Goal: Task Accomplishment & Management: Use online tool/utility

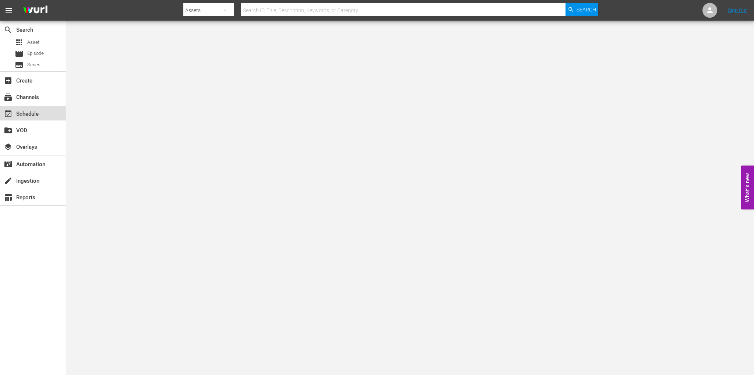
click at [30, 116] on div "event_available Schedule" at bounding box center [20, 112] width 41 height 7
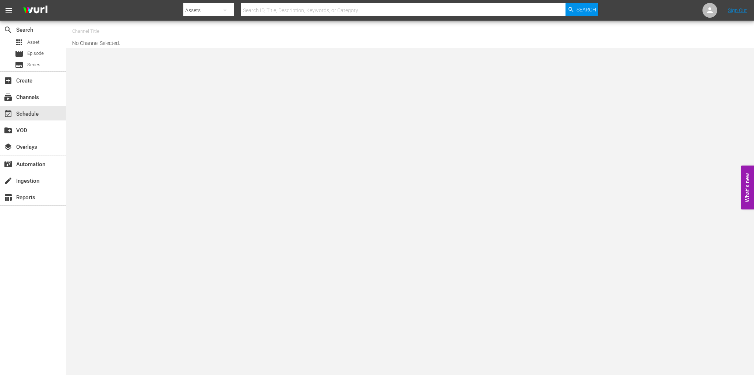
click at [99, 31] on input "text" at bounding box center [119, 31] width 94 height 18
type input "e"
type input "c"
type input "e"
click at [85, 53] on div "Soap Latino (Italy) (1882 - fast_channels_network_soaplatino_1)" at bounding box center [173, 52] width 191 height 18
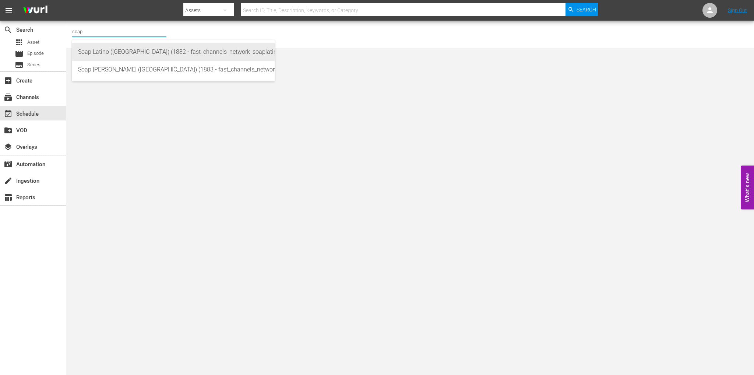
type input "Soap Latino (Italy) (1882 - fast_channels_network_soaplatino_1)"
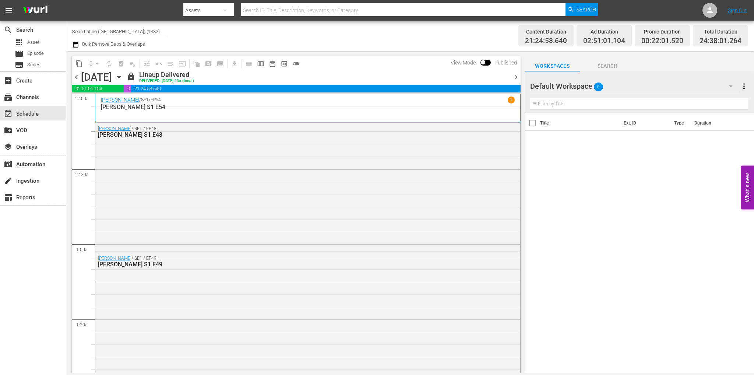
click at [514, 80] on span "chevron_right" at bounding box center [516, 77] width 9 height 9
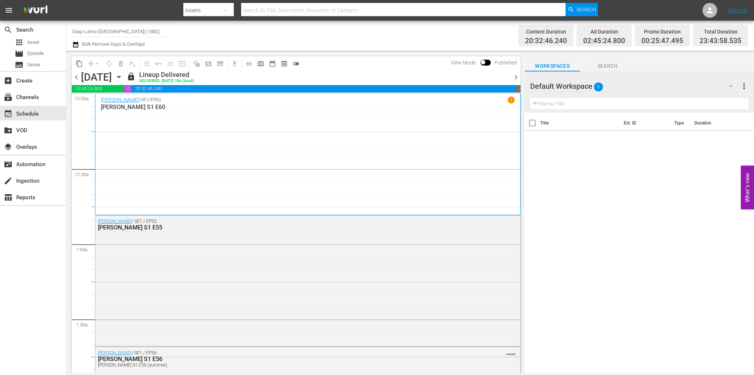
click at [515, 77] on span "chevron_right" at bounding box center [516, 77] width 9 height 9
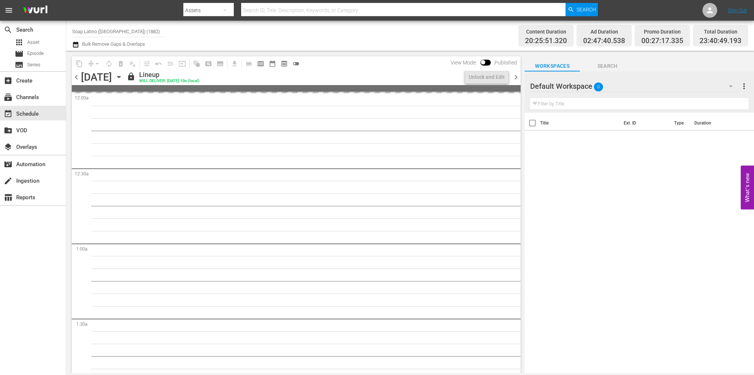
click at [515, 77] on span "chevron_right" at bounding box center [516, 77] width 9 height 9
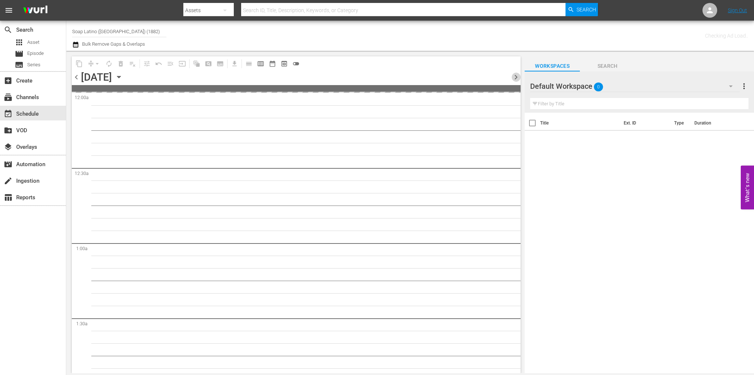
click at [515, 77] on span "chevron_right" at bounding box center [516, 77] width 9 height 9
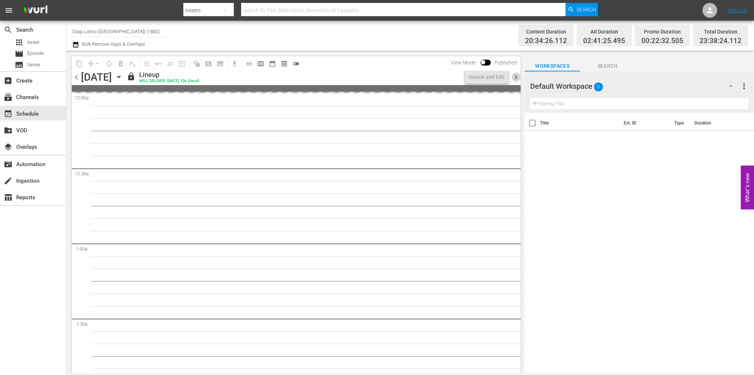
click at [515, 77] on span "chevron_right" at bounding box center [516, 77] width 9 height 9
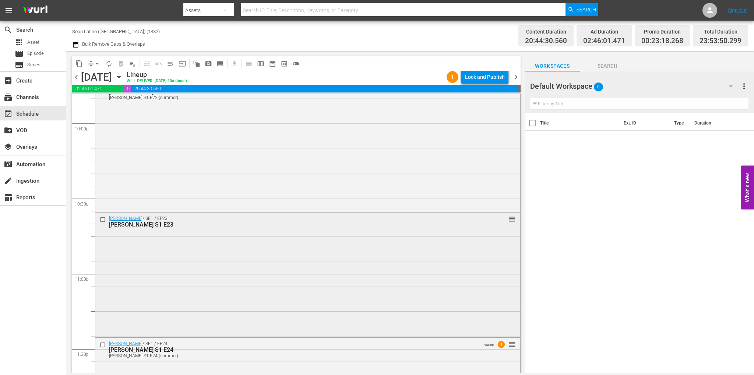
scroll to position [3371, 0]
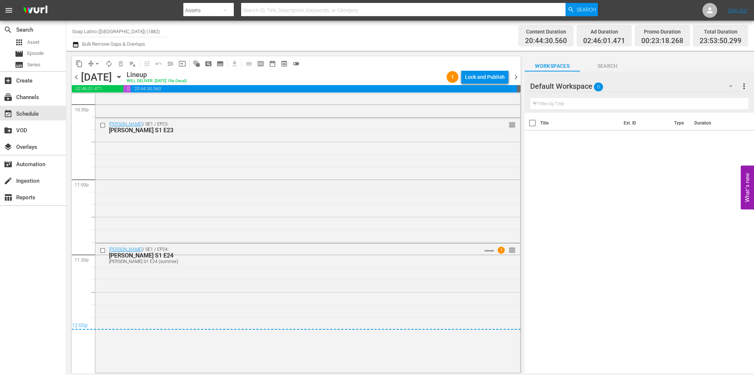
click at [514, 78] on span "chevron_right" at bounding box center [516, 77] width 9 height 9
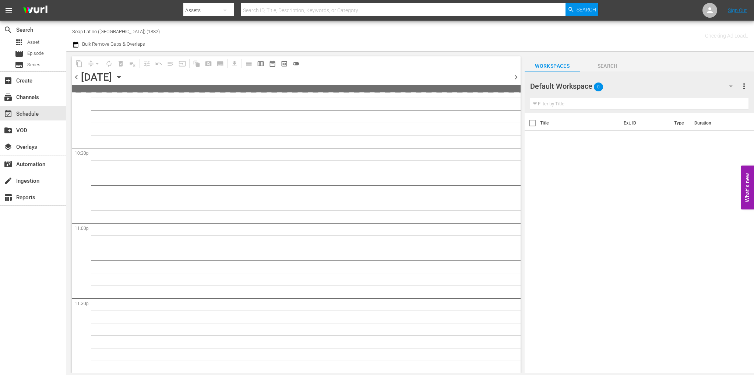
scroll to position [3326, 0]
click at [514, 78] on span "chevron_right" at bounding box center [516, 77] width 9 height 9
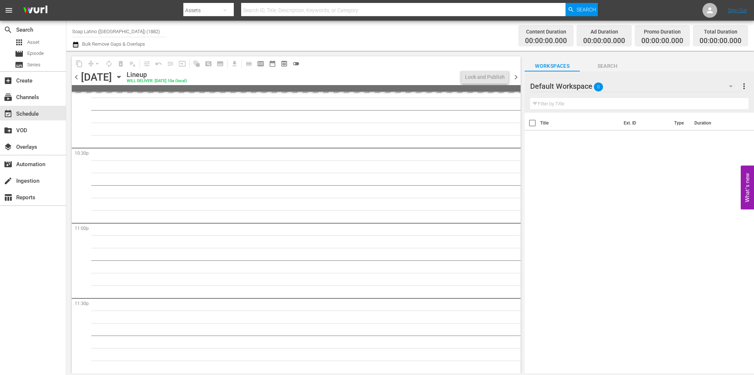
click at [72, 75] on span "chevron_left" at bounding box center [76, 77] width 9 height 9
click at [76, 75] on span "chevron_left" at bounding box center [76, 77] width 9 height 9
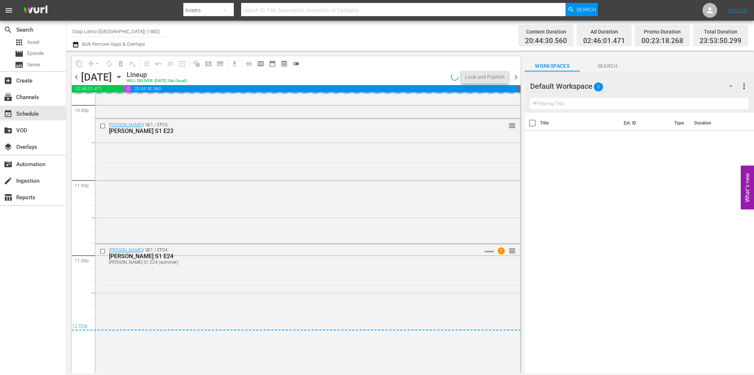
scroll to position [3371, 0]
click at [516, 77] on span "chevron_right" at bounding box center [516, 77] width 9 height 9
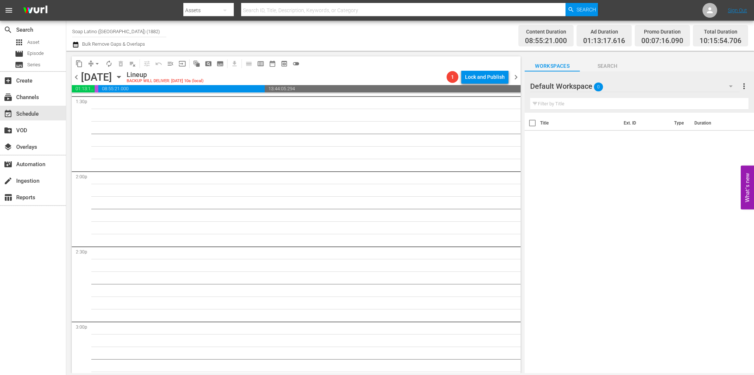
scroll to position [1886, 0]
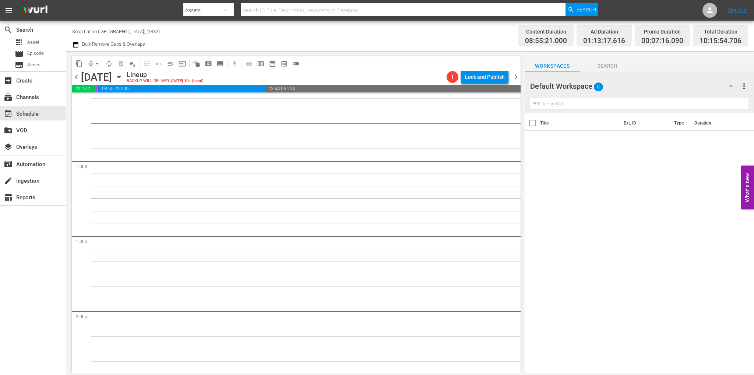
click at [75, 75] on span "chevron_left" at bounding box center [76, 77] width 9 height 9
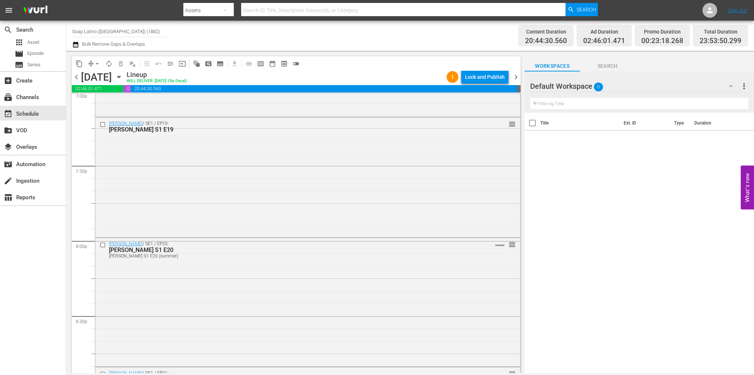
scroll to position [3371, 0]
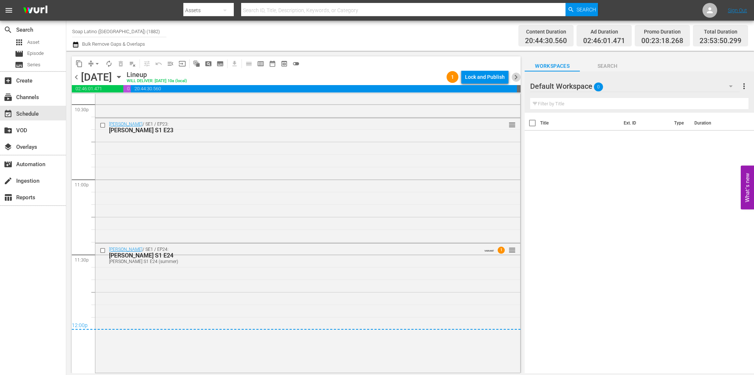
click at [514, 75] on span "chevron_right" at bounding box center [516, 77] width 9 height 9
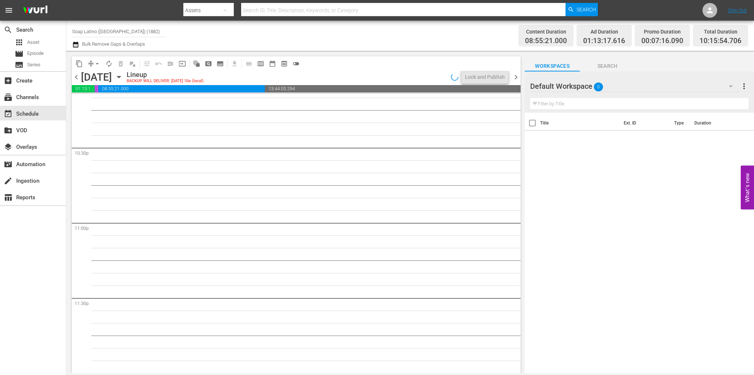
click at [76, 73] on span "chevron_left" at bounding box center [76, 77] width 9 height 9
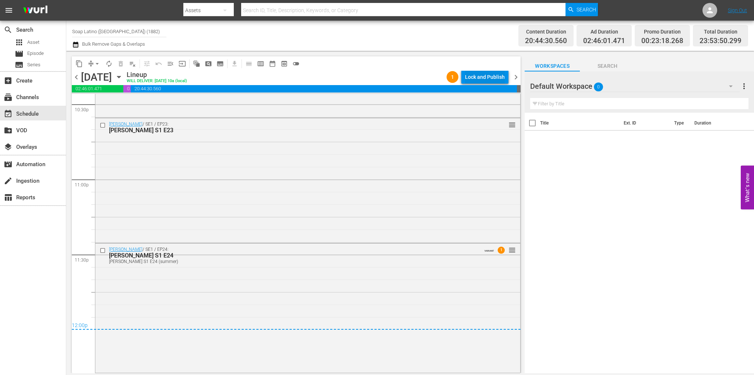
click at [485, 78] on div "Lock and Publish" at bounding box center [485, 76] width 40 height 13
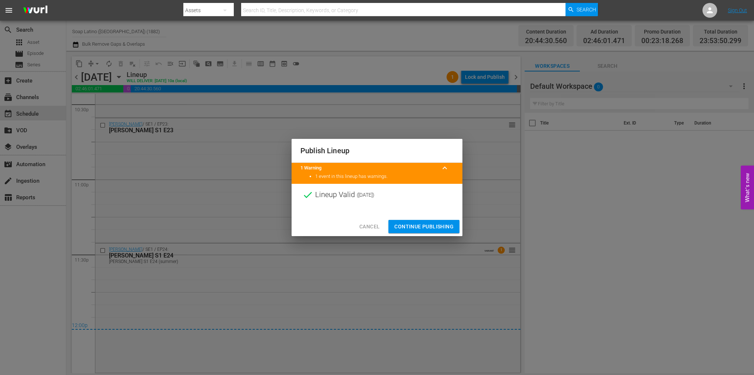
click at [432, 223] on span "Continue Publishing" at bounding box center [423, 226] width 59 height 9
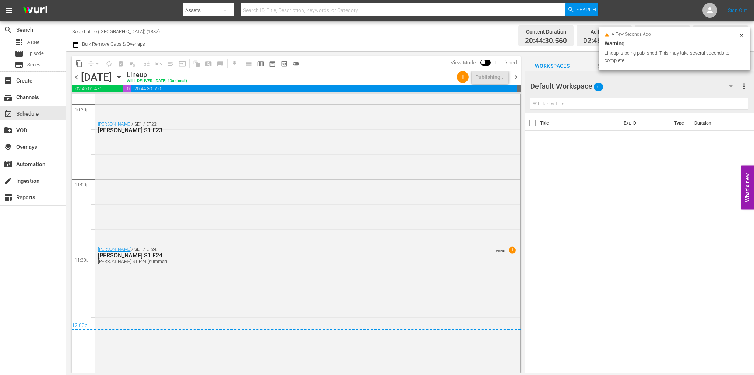
click at [515, 76] on span "chevron_right" at bounding box center [516, 77] width 9 height 9
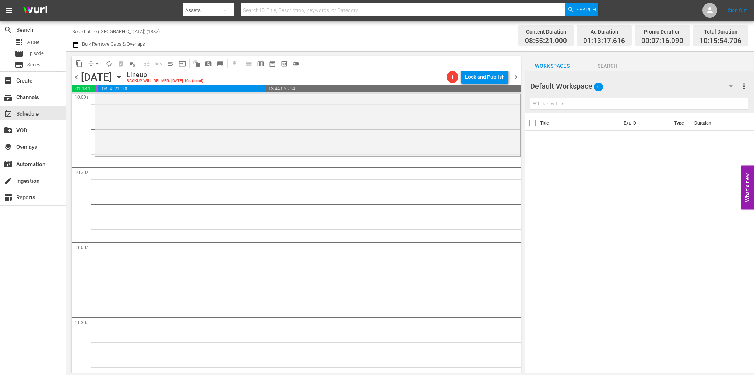
scroll to position [1507, 0]
click at [584, 87] on div "Default Workspace 0" at bounding box center [635, 86] width 210 height 21
click at [730, 86] on div "Eva Luna (114) BUMPER/PROMO TUTTI (0) TURCO - SWEET (82) Default Workspace (0)" at bounding box center [377, 187] width 754 height 375
click at [731, 86] on div "Eva Luna (114) BUMPER/PROMO TUTTI (0) TURCO - SWEET (82) Default Workspace (0)" at bounding box center [377, 187] width 754 height 375
click at [730, 87] on icon "button" at bounding box center [731, 86] width 4 height 2
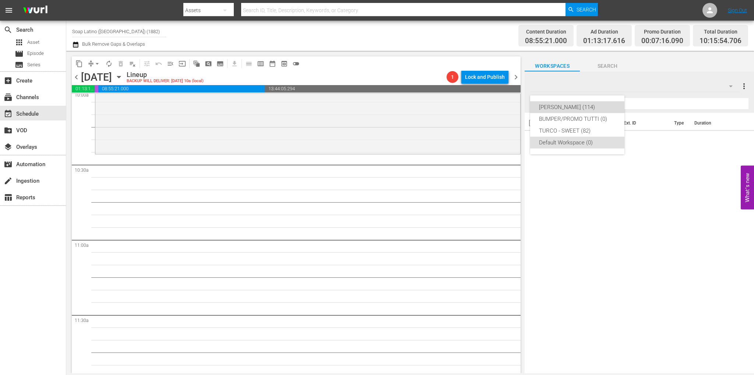
click at [581, 108] on div "Eva Luna (114)" at bounding box center [577, 107] width 77 height 12
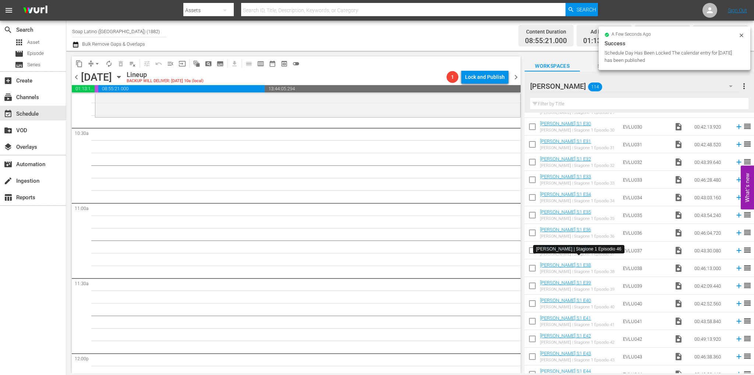
scroll to position [415, 0]
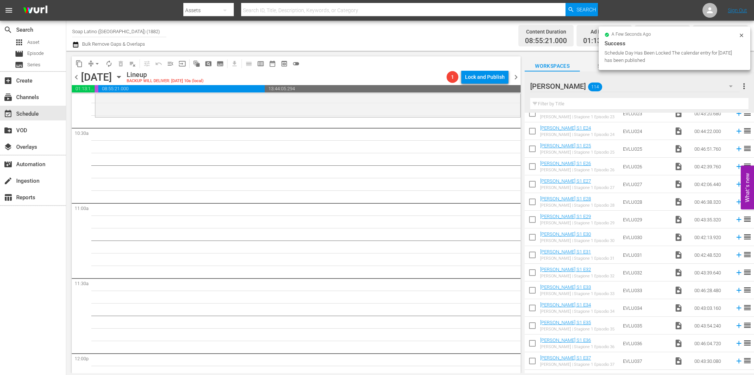
click at [535, 147] on input "checkbox" at bounding box center [532, 150] width 15 height 15
checkbox input "true"
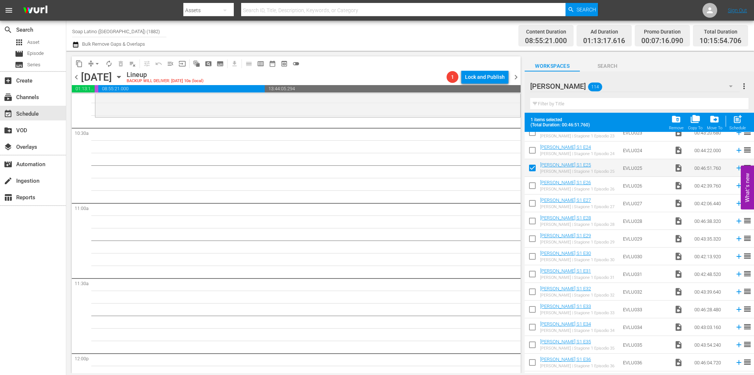
click at [534, 188] on input "checkbox" at bounding box center [532, 186] width 15 height 15
checkbox input "true"
click at [533, 201] on input "checkbox" at bounding box center [532, 204] width 15 height 15
checkbox input "true"
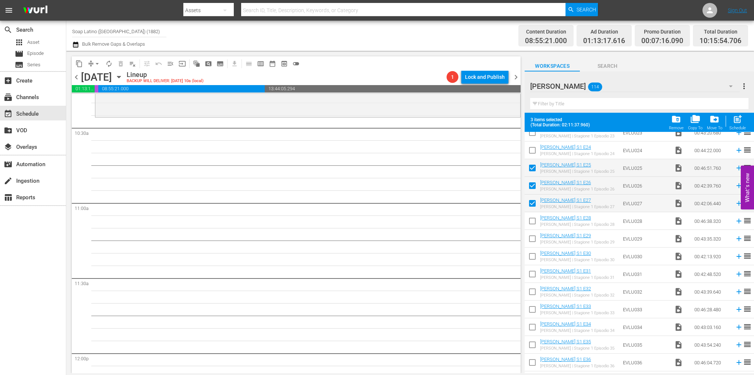
click at [532, 220] on input "checkbox" at bounding box center [532, 222] width 15 height 15
checkbox input "true"
click at [533, 240] on input "checkbox" at bounding box center [532, 239] width 15 height 15
checkbox input "true"
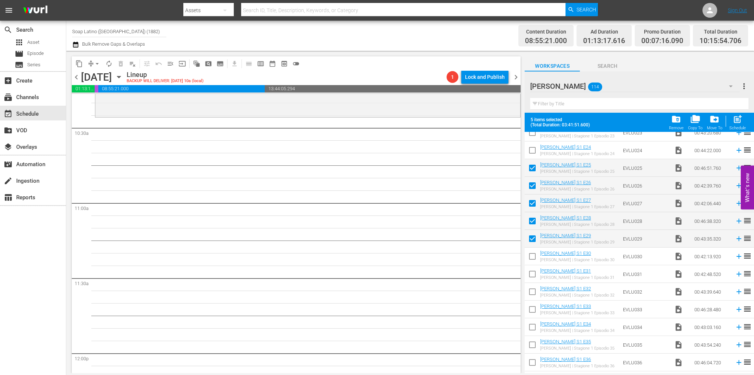
click at [533, 255] on input "checkbox" at bounding box center [532, 257] width 15 height 15
checkbox input "true"
click at [533, 273] on input "checkbox" at bounding box center [532, 275] width 15 height 15
checkbox input "true"
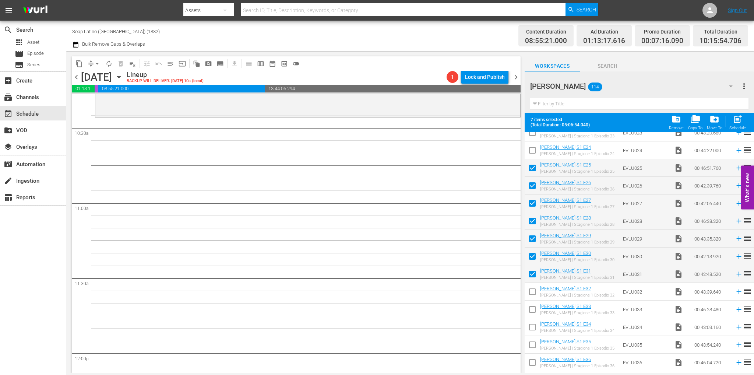
click at [533, 288] on input "checkbox" at bounding box center [532, 292] width 15 height 15
checkbox input "true"
click at [532, 312] on input "checkbox" at bounding box center [532, 310] width 15 height 15
checkbox input "true"
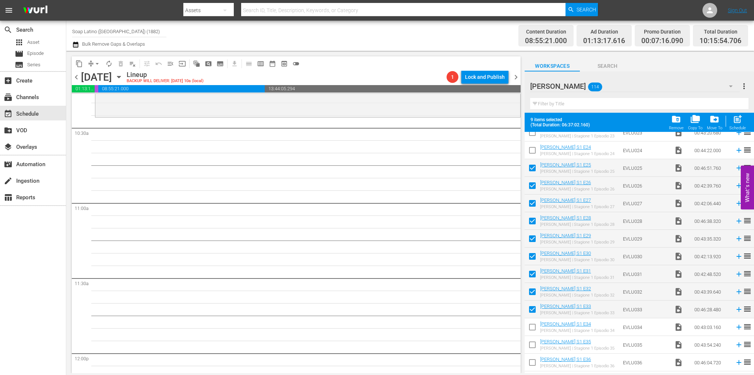
click at [532, 329] on input "checkbox" at bounding box center [532, 328] width 15 height 15
checkbox input "true"
click at [530, 341] on input "checkbox" at bounding box center [532, 345] width 15 height 15
checkbox input "true"
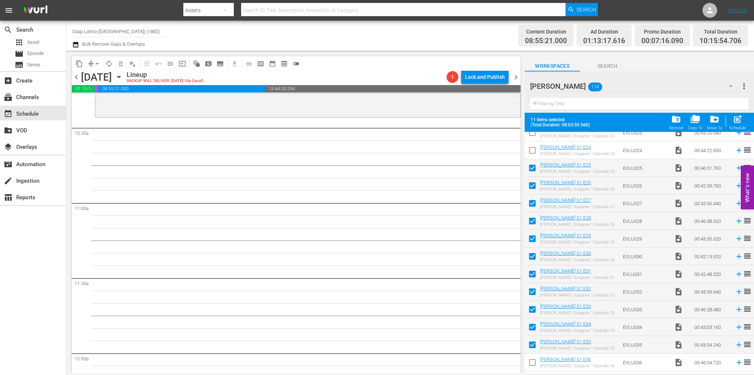
click at [534, 363] on input "checkbox" at bounding box center [532, 363] width 15 height 15
checkbox input "true"
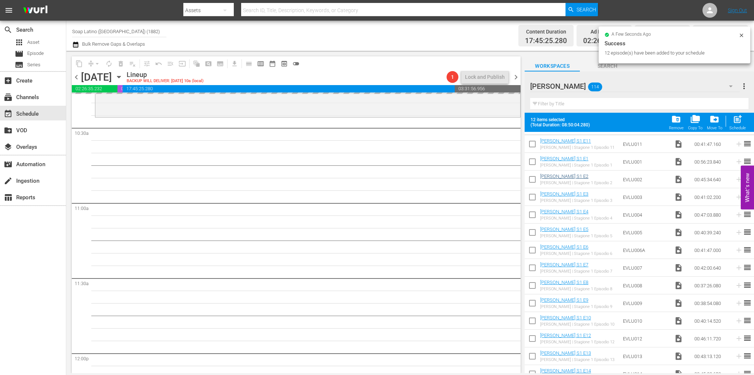
scroll to position [0, 0]
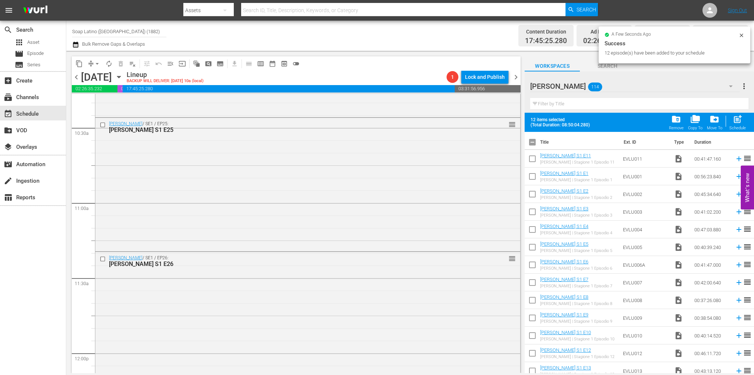
click at [534, 143] on input "checkbox" at bounding box center [532, 143] width 15 height 15
checkbox input "true"
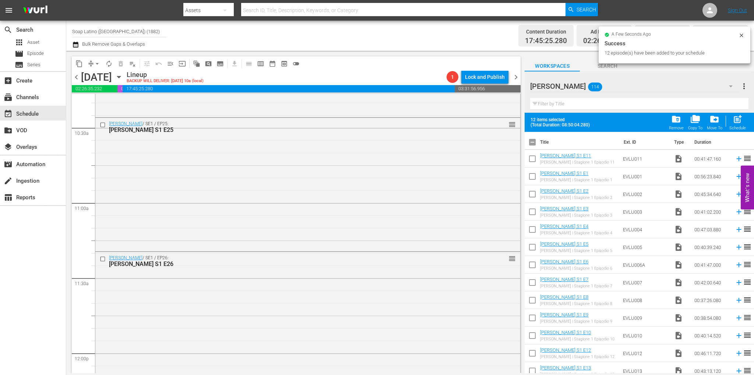
checkbox input "true"
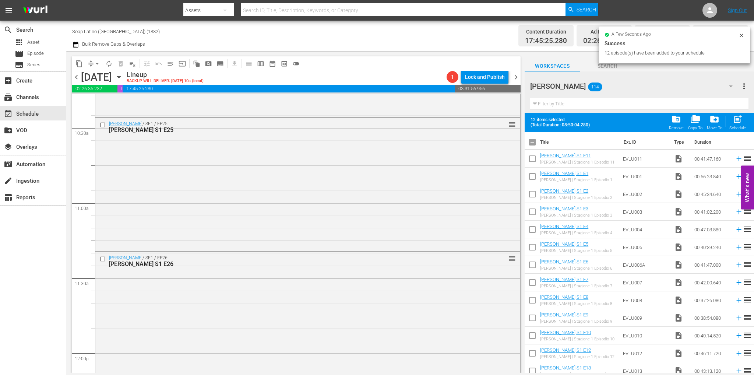
checkbox input "true"
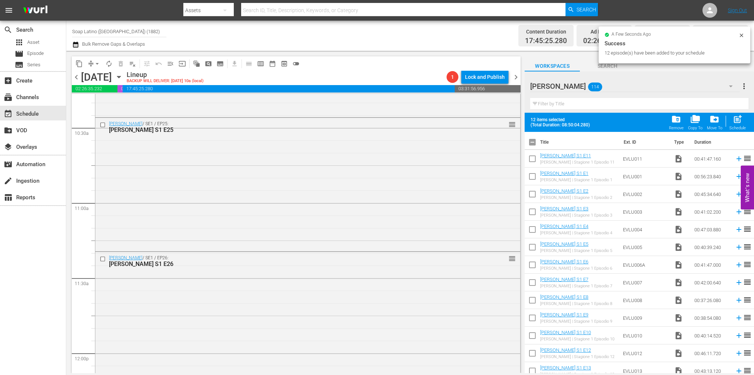
checkbox input "true"
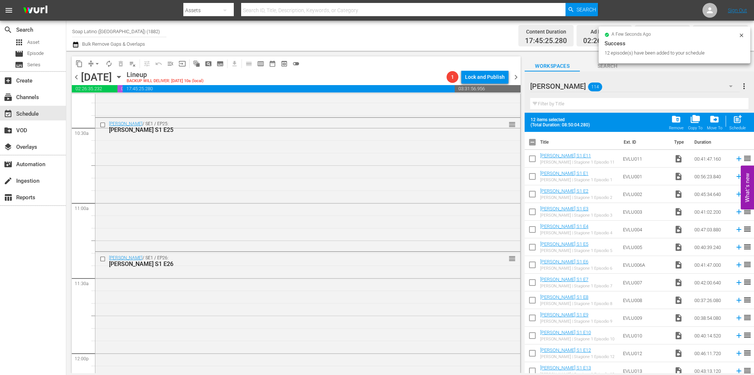
checkbox input "true"
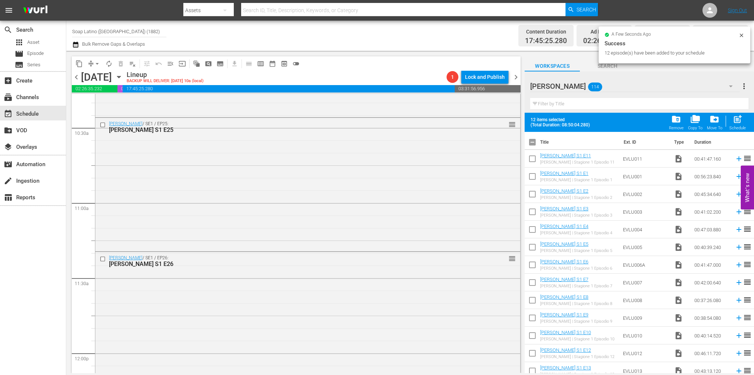
checkbox input "true"
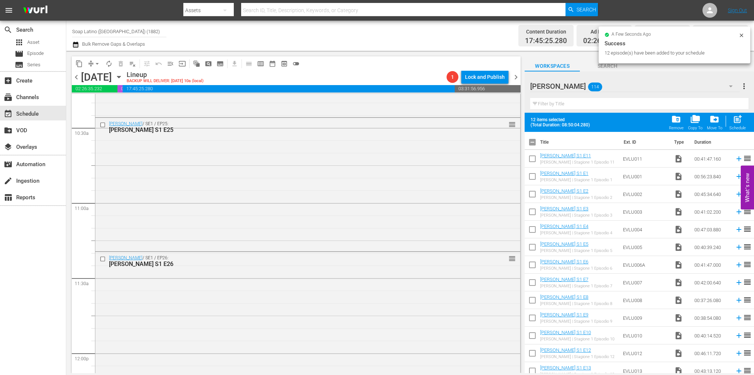
checkbox input "true"
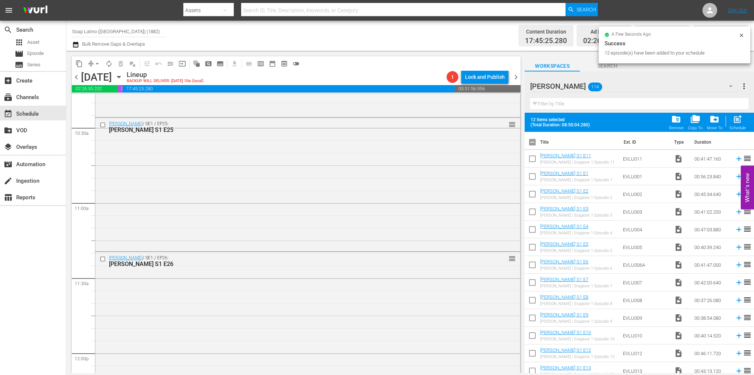
checkbox input "true"
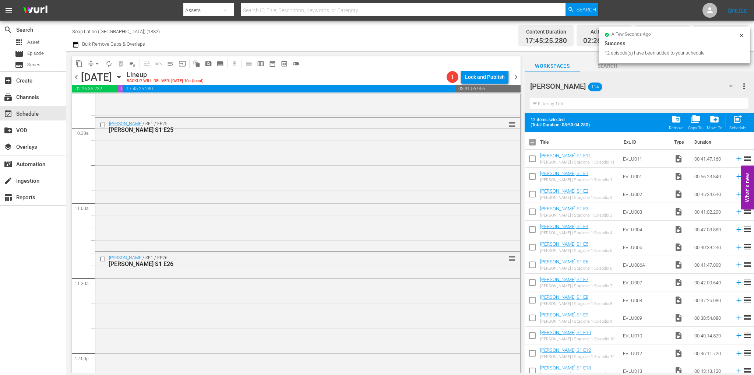
checkbox input "true"
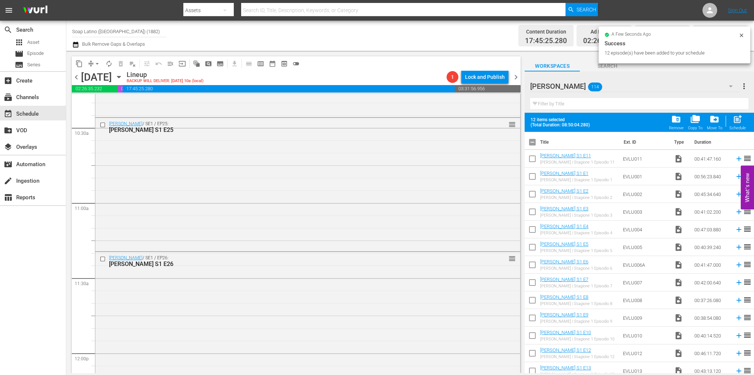
checkbox input "true"
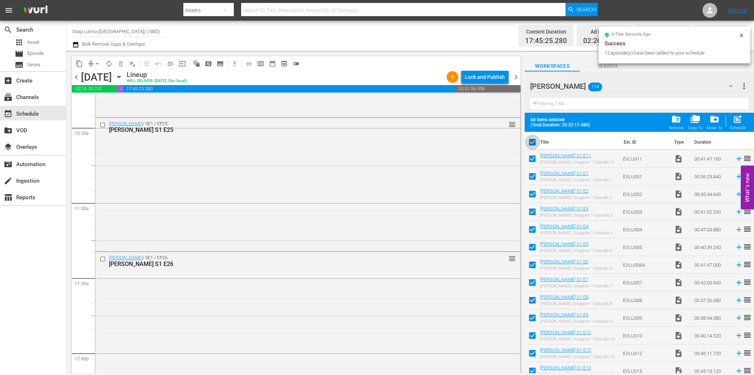
click at [534, 143] on input "checkbox" at bounding box center [532, 143] width 15 height 15
checkbox input "false"
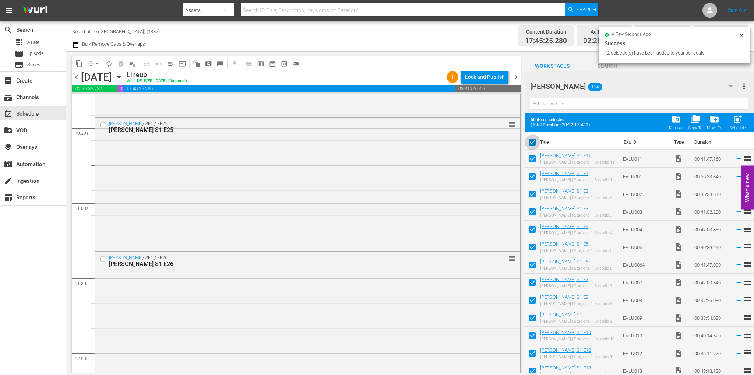
checkbox input "false"
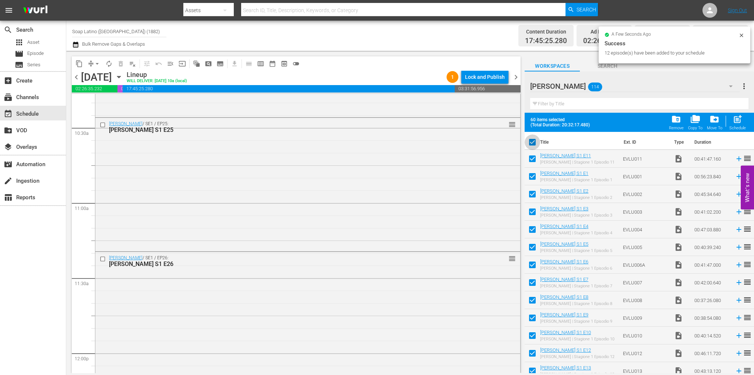
checkbox input "false"
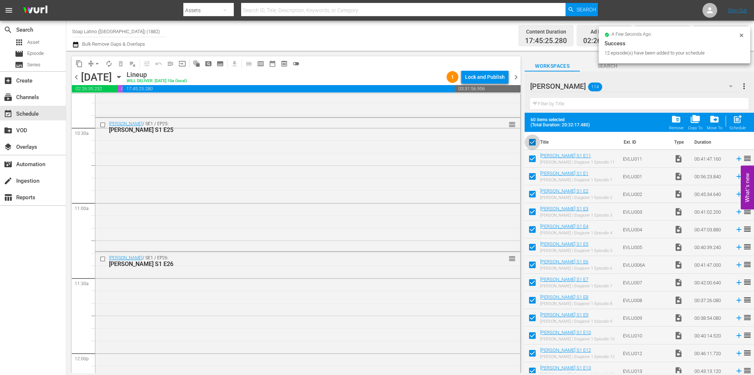
checkbox input "false"
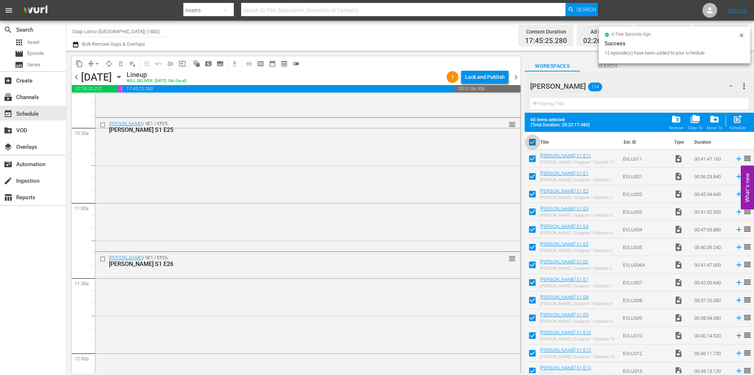
checkbox input "false"
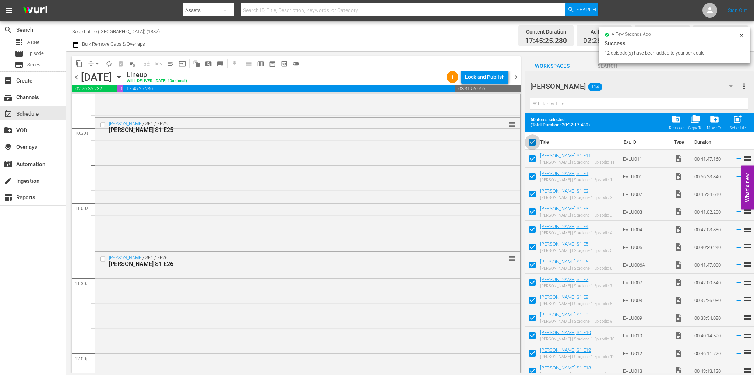
checkbox input "false"
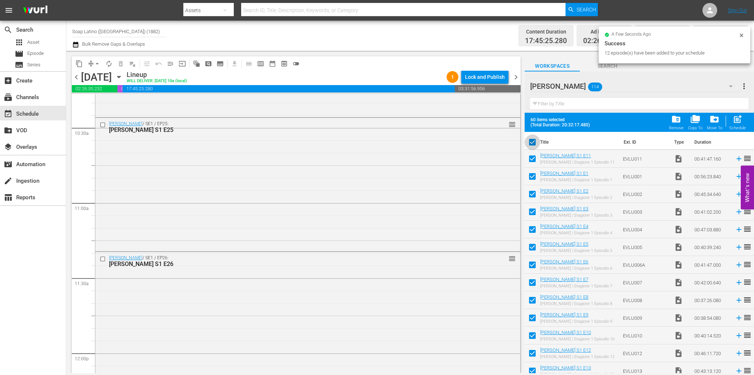
checkbox input "false"
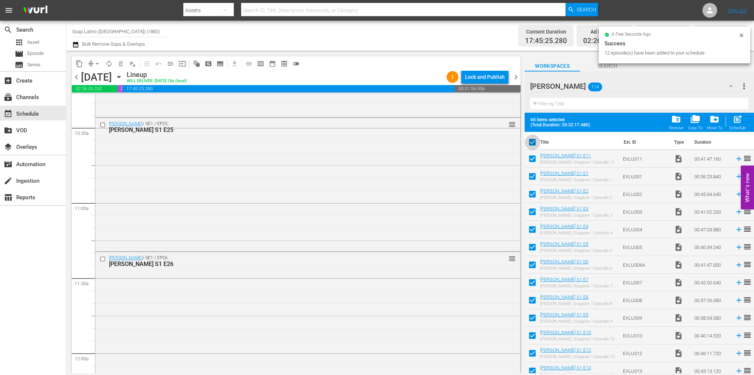
checkbox input "false"
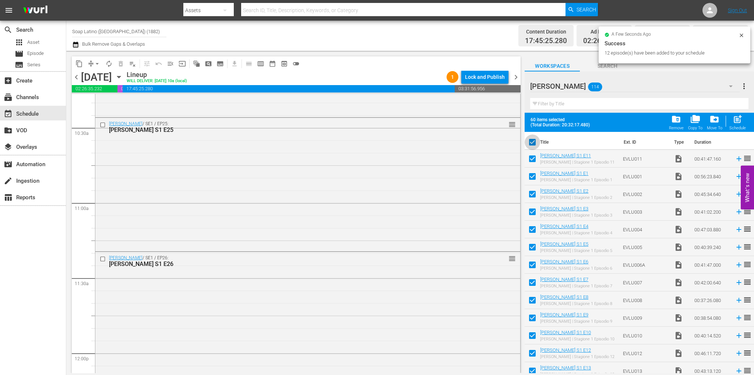
checkbox input "false"
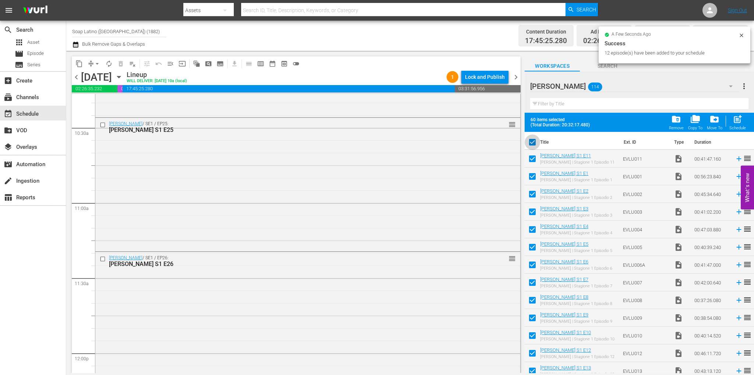
checkbox input "false"
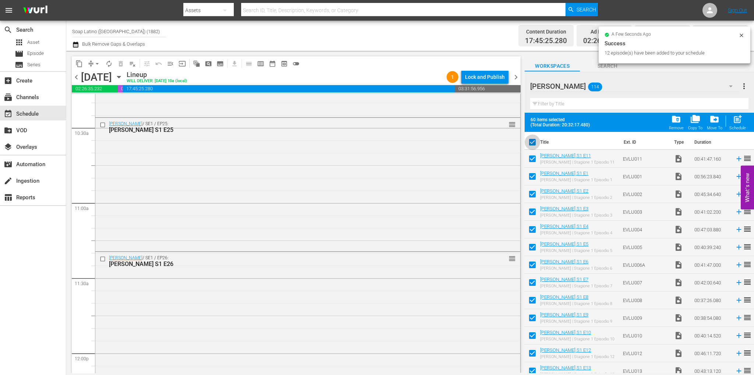
checkbox input "false"
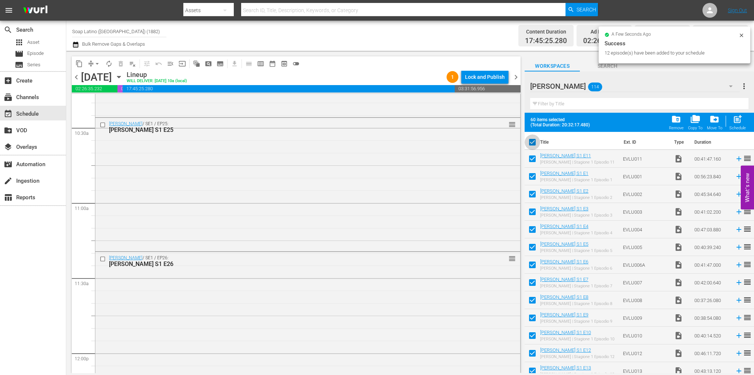
checkbox input "false"
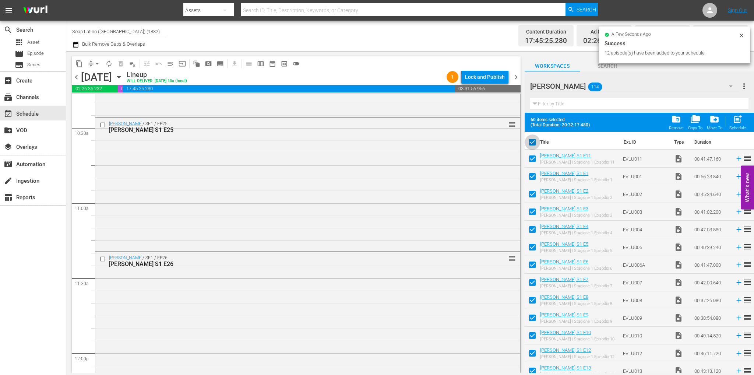
checkbox input "false"
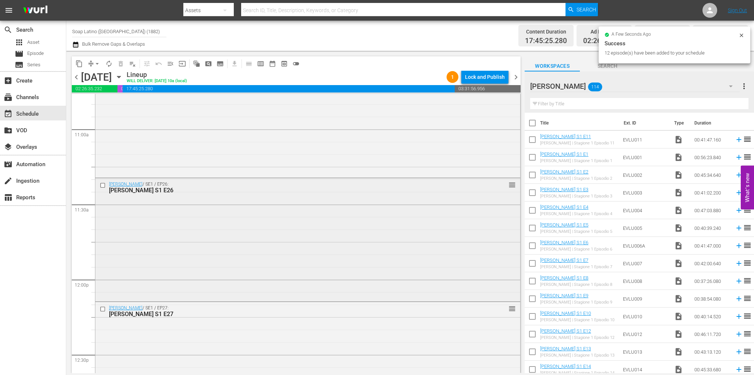
scroll to position [1507, 0]
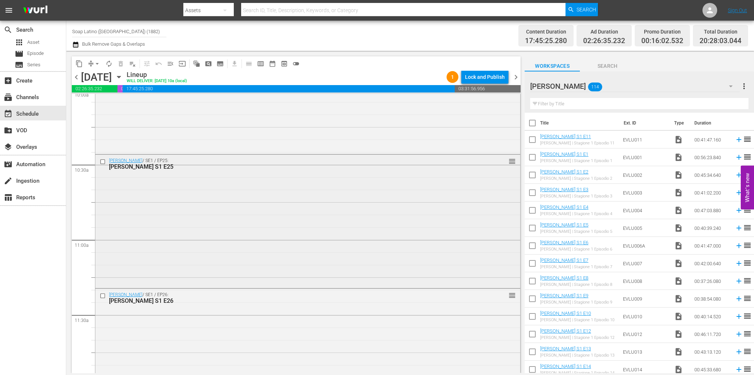
click at [225, 217] on div "Eva Luna / SE1 / EP25: Eva Luna S1 E25 reorder" at bounding box center [307, 221] width 425 height 132
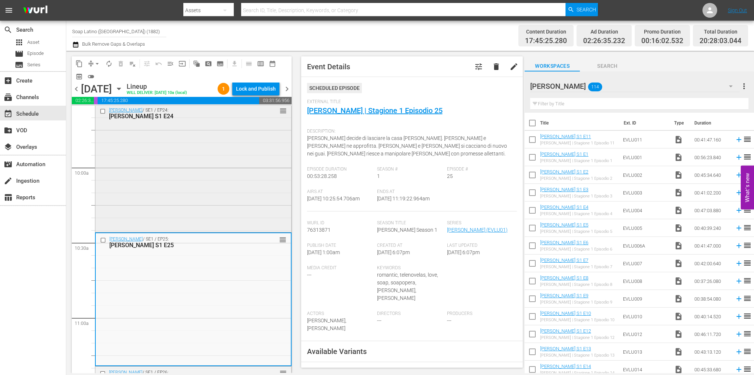
scroll to position [1397, 0]
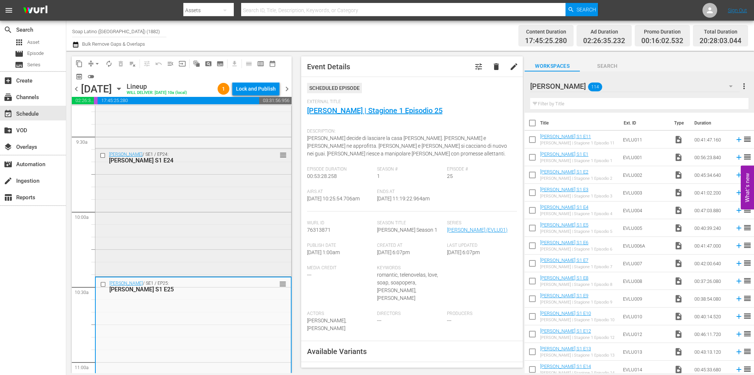
click at [217, 198] on div "Eva Luna / SE1 / EP24: Eva Luna S1 E24 reorder" at bounding box center [193, 211] width 196 height 126
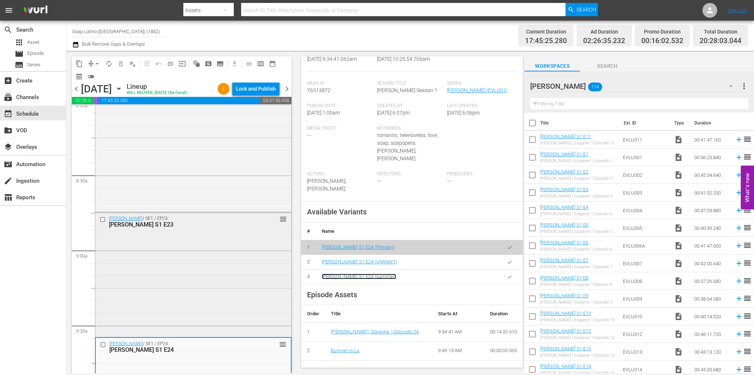
scroll to position [1176, 0]
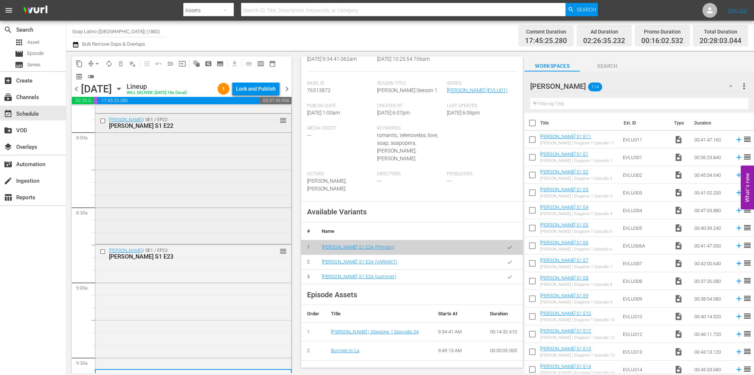
click at [180, 213] on div "Eva Luna / SE1 / EP22: Eva Luna S1 E22 reorder" at bounding box center [193, 178] width 196 height 129
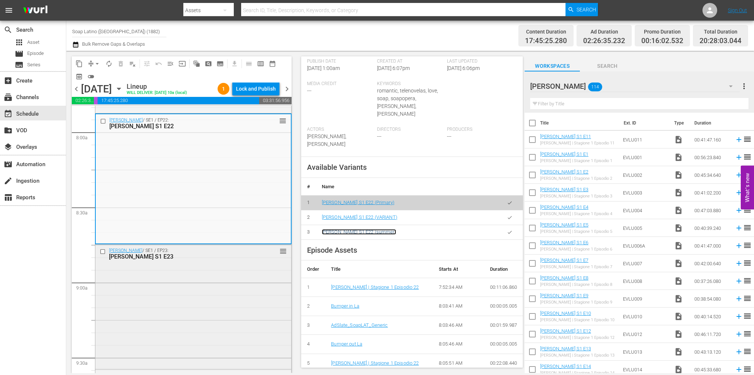
scroll to position [1323, 0]
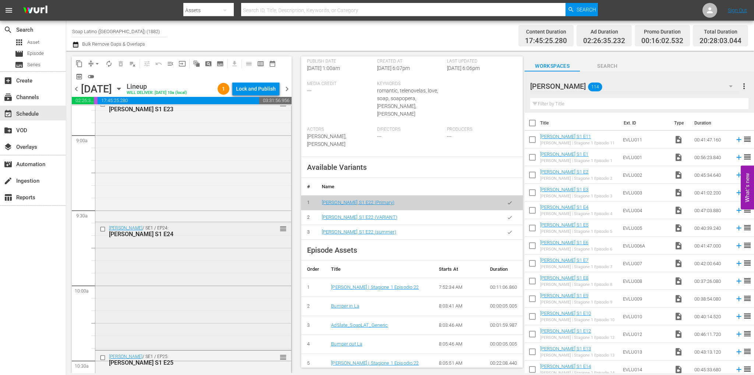
click at [196, 264] on div "Eva Luna / SE1 / EP24: Eva Luna S1 E24 reorder" at bounding box center [193, 285] width 196 height 126
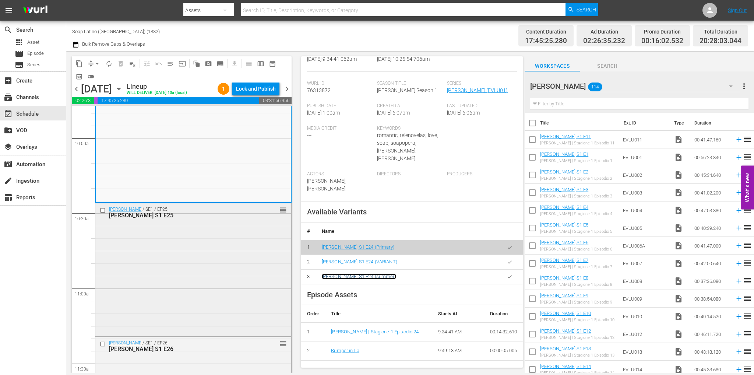
scroll to position [1470, 0]
click at [197, 271] on div "Eva Luna / SE1 / EP25: Eva Luna S1 E25 reorder" at bounding box center [193, 269] width 196 height 132
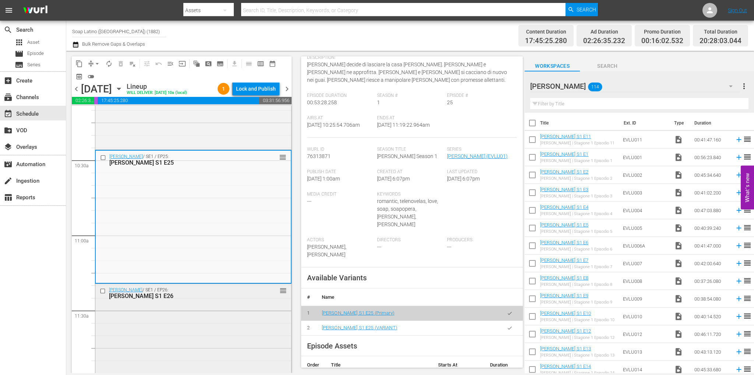
scroll to position [1581, 0]
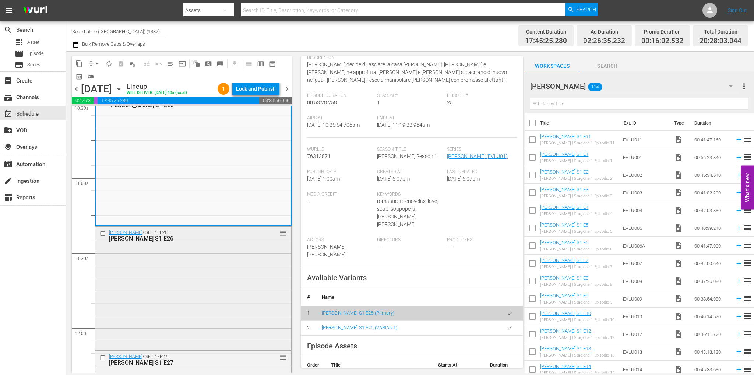
click at [183, 273] on div "Eva Luna / SE1 / EP26: Eva Luna S1 E26 reorder" at bounding box center [193, 288] width 196 height 122
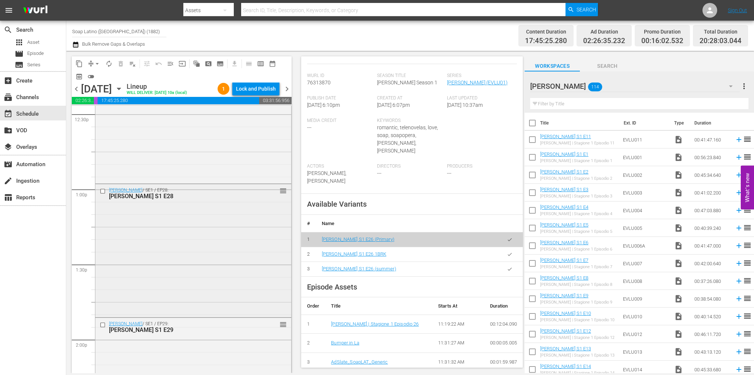
scroll to position [1875, 0]
click at [186, 264] on div "Eva Luna / SE1 / EP28: Eva Luna S1 E28 reorder" at bounding box center [193, 245] width 196 height 132
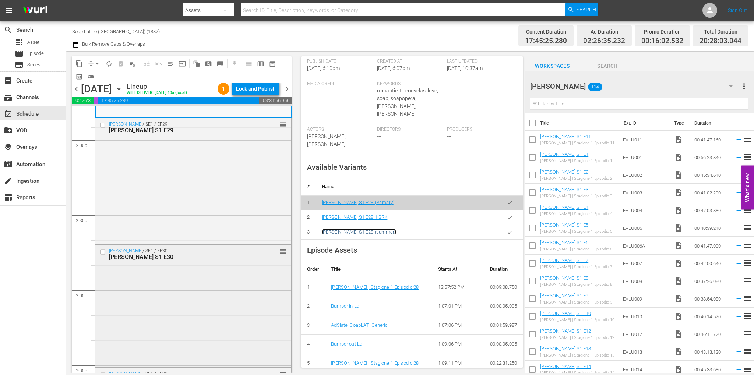
scroll to position [2133, 0]
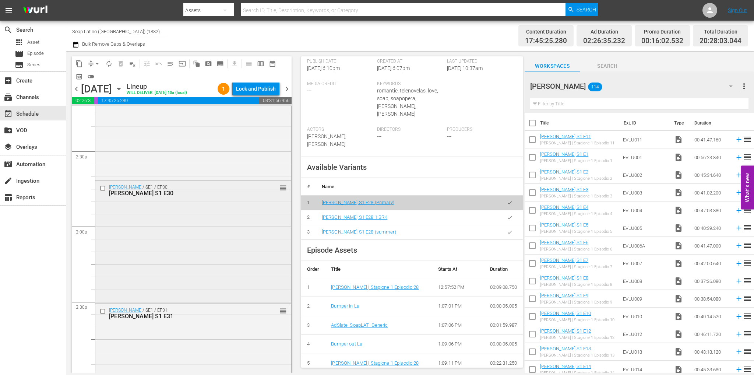
click at [206, 254] on div "Eva Luna / SE1 / EP30: Eva Luna S1 E30 reorder" at bounding box center [193, 241] width 196 height 121
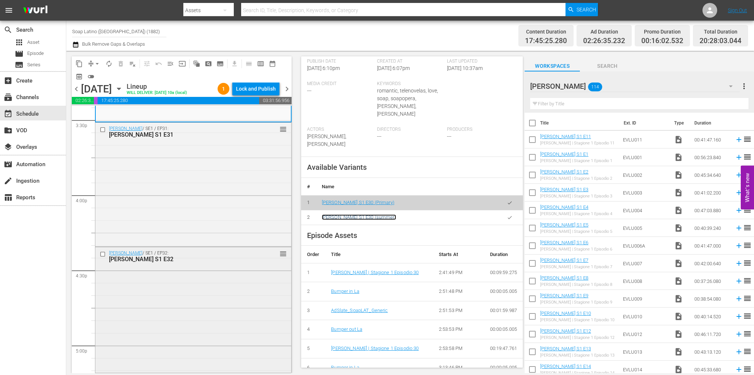
scroll to position [2354, 0]
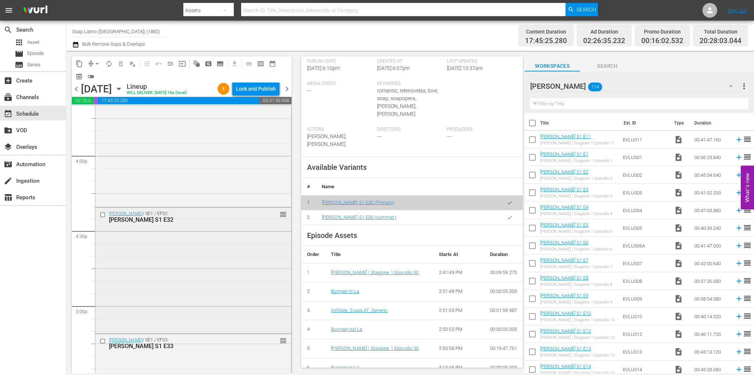
click at [179, 242] on div "Eva Luna / SE1 / EP32: Eva Luna S1 E32 reorder" at bounding box center [193, 270] width 196 height 124
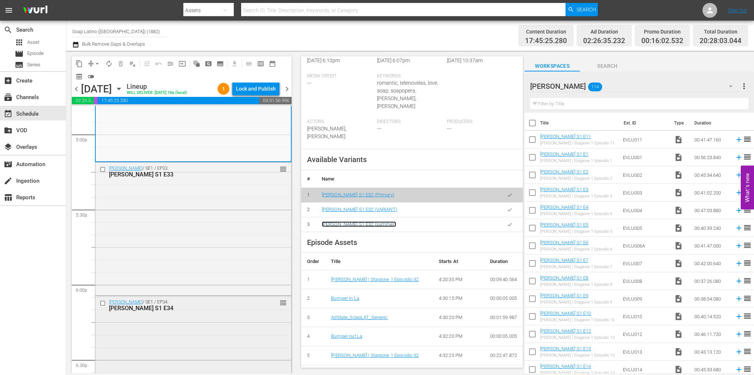
scroll to position [2575, 0]
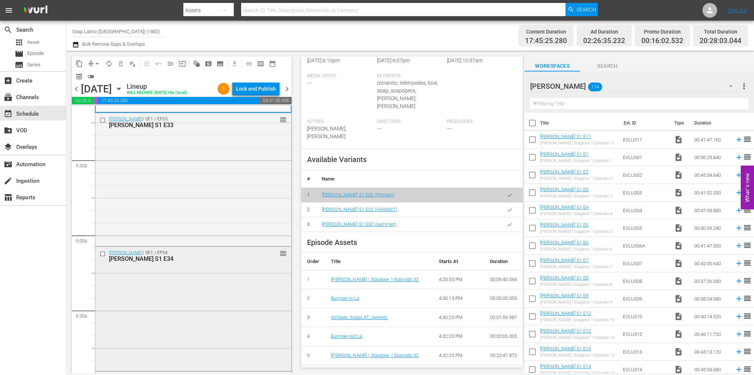
click at [178, 253] on div "Eva Luna / SE1 / EP34: Eva Luna S1 E34" at bounding box center [181, 256] width 145 height 12
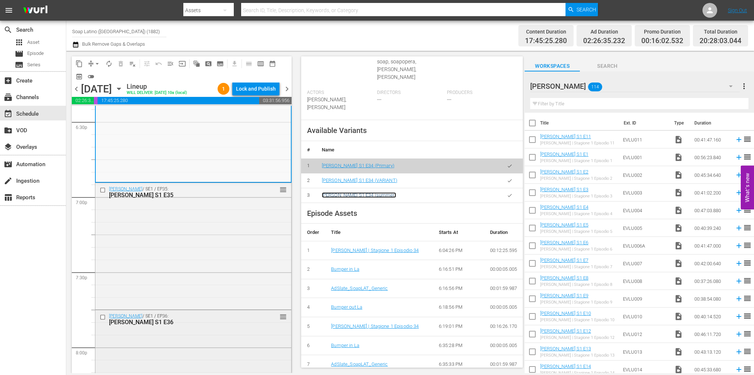
scroll to position [2759, 0]
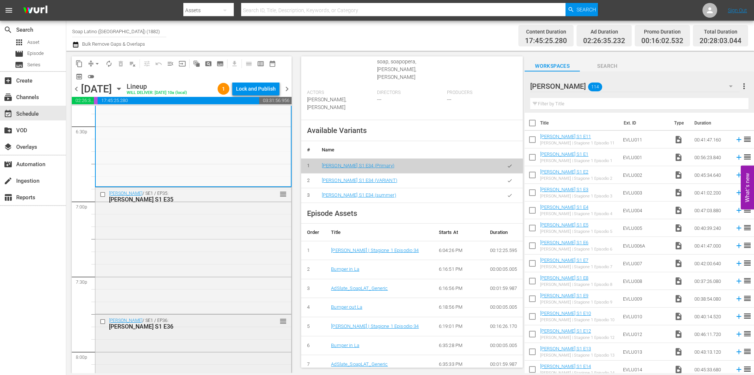
click at [175, 323] on div "Eva Luna S1 E36" at bounding box center [181, 326] width 145 height 7
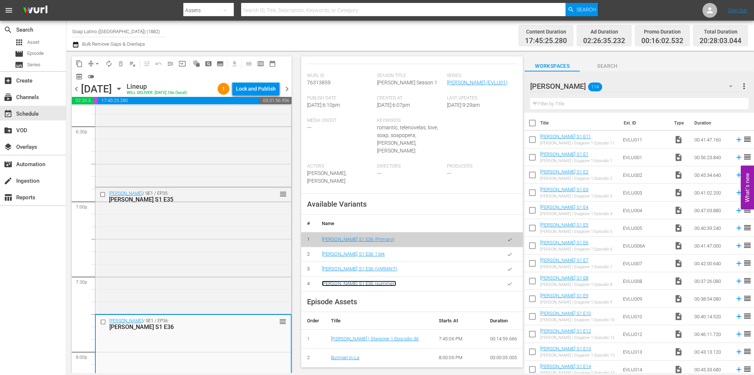
scroll to position [2796, 0]
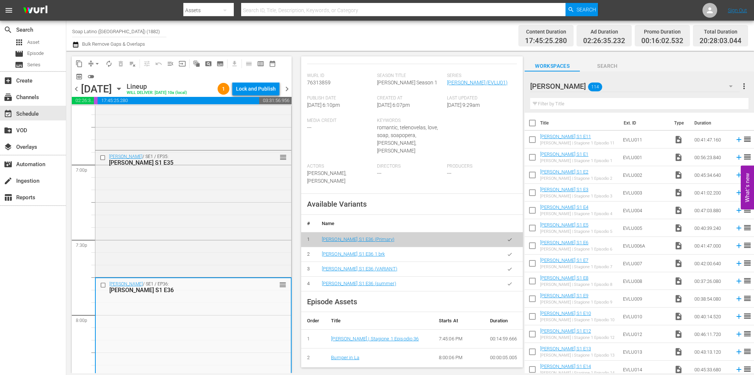
drag, startPoint x: 506, startPoint y: 260, endPoint x: 487, endPoint y: 262, distance: 18.8
click at [507, 281] on icon "button" at bounding box center [510, 284] width 6 height 6
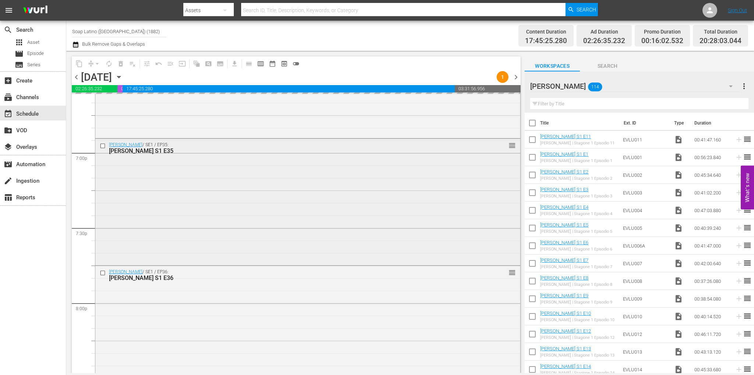
scroll to position [2722, 0]
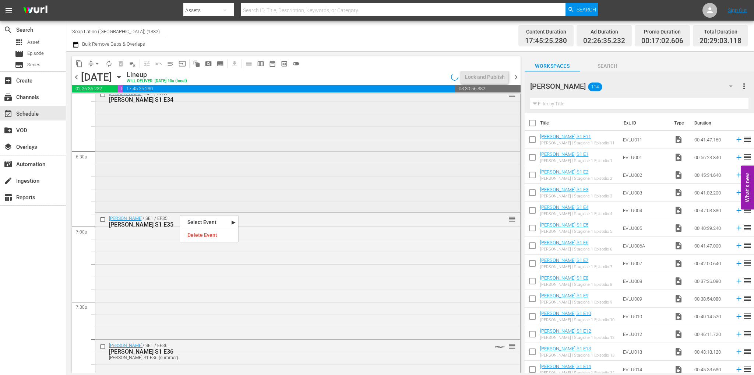
click at [211, 152] on div "Eva Luna / SE1 / EP34: Eva Luna S1 E34 reorder" at bounding box center [307, 149] width 425 height 123
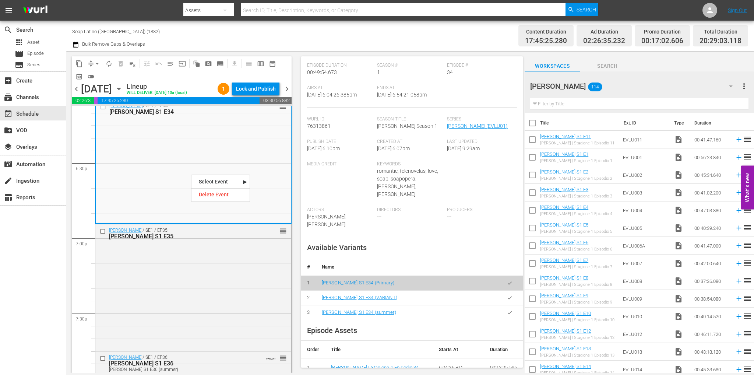
scroll to position [221, 0]
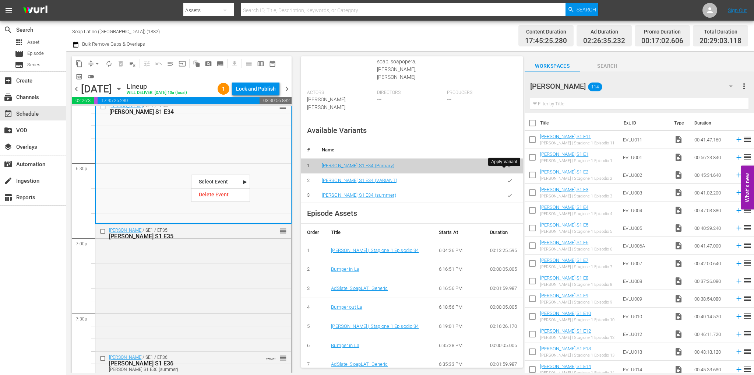
click at [509, 188] on button "button" at bounding box center [510, 195] width 14 height 14
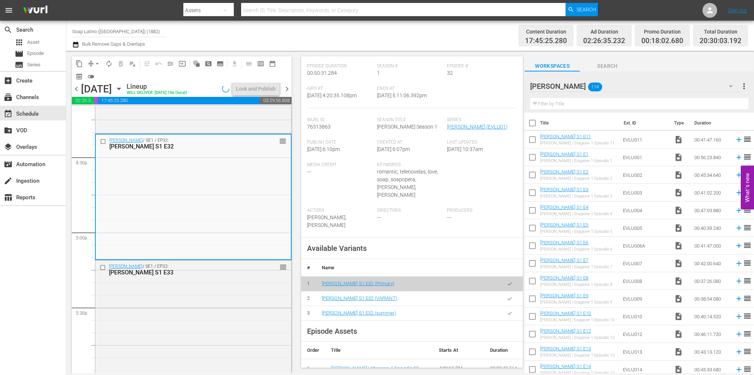
scroll to position [147, 0]
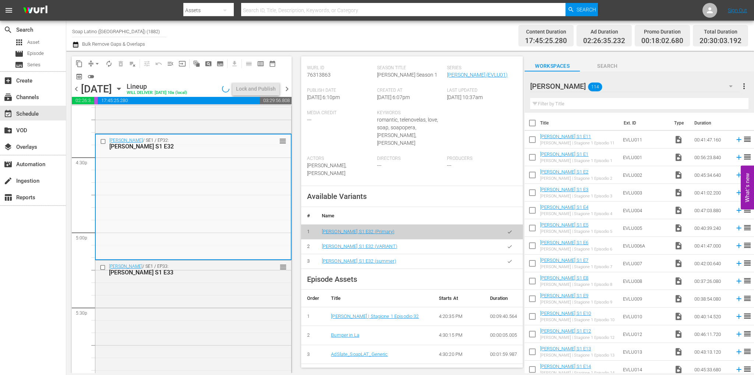
click at [507, 259] on icon "button" at bounding box center [510, 262] width 6 height 6
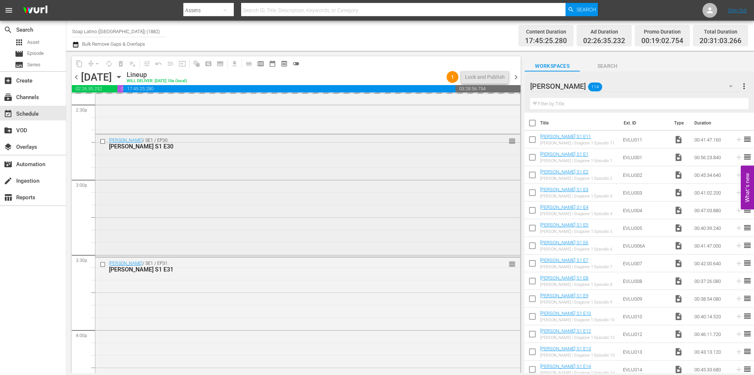
scroll to position [2096, 0]
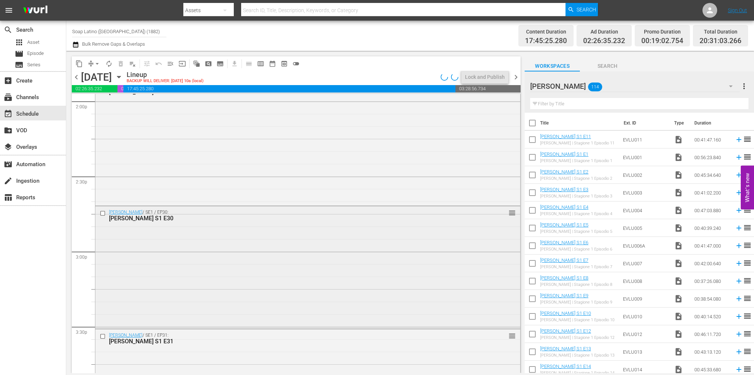
click at [167, 249] on div "Eva Luna / SE1 / EP30: Eva Luna S1 E30 reorder" at bounding box center [307, 266] width 425 height 121
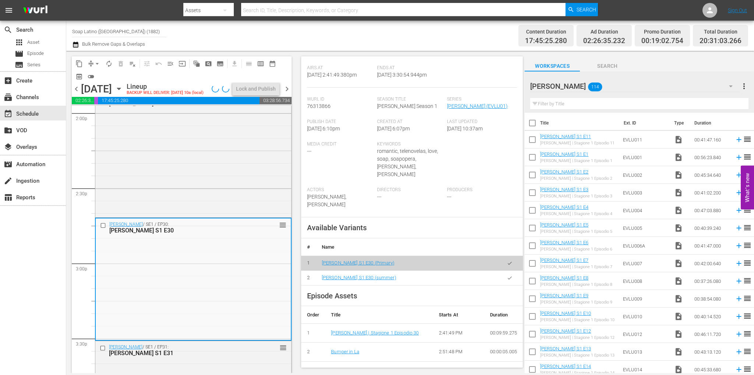
scroll to position [221, 0]
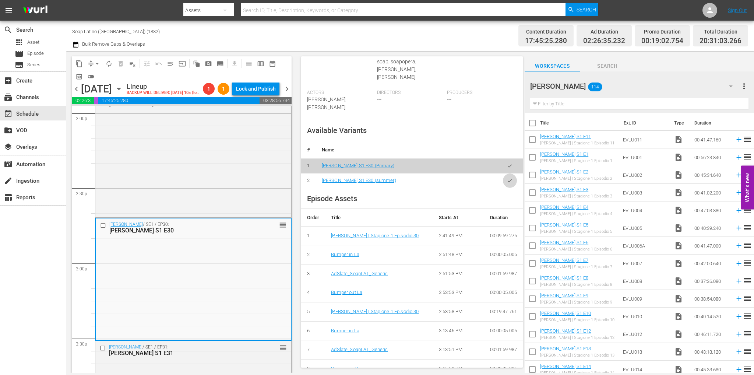
click at [507, 178] on icon "button" at bounding box center [510, 181] width 6 height 6
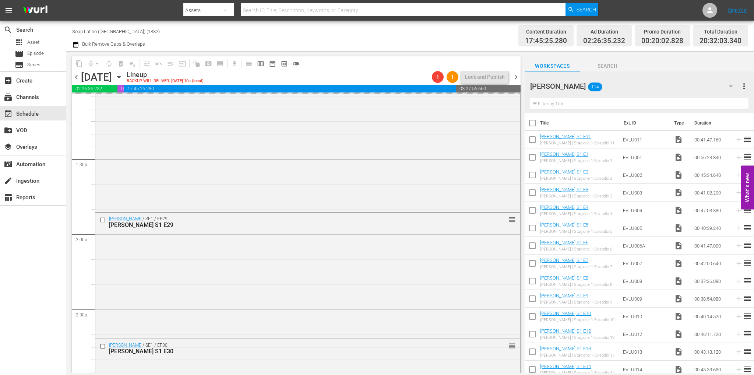
scroll to position [1875, 0]
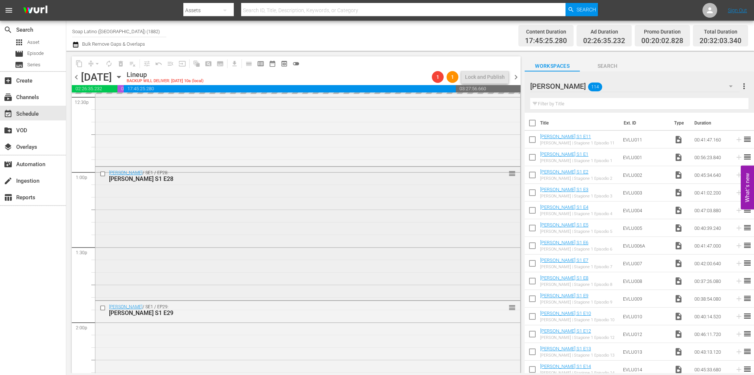
click at [171, 241] on div "Eva Luna / SE1 / EP28: Eva Luna S1 E28 reorder" at bounding box center [307, 233] width 425 height 132
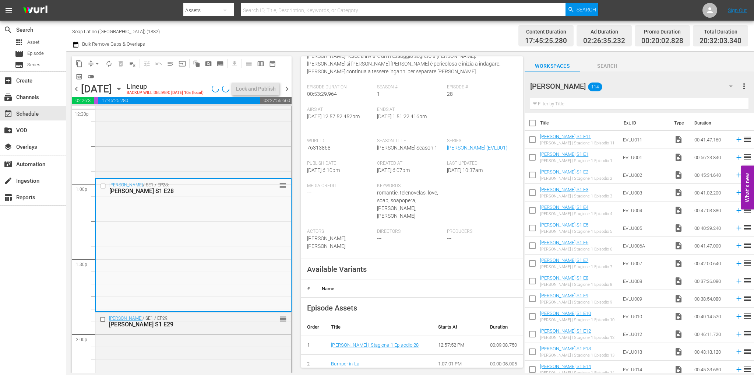
scroll to position [184, 0]
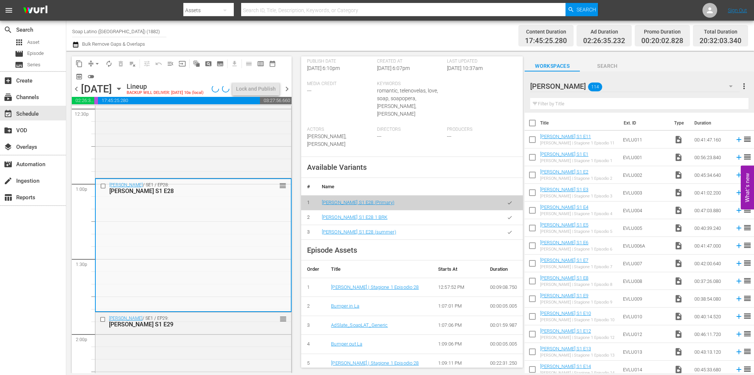
click at [508, 225] on button "button" at bounding box center [510, 232] width 14 height 14
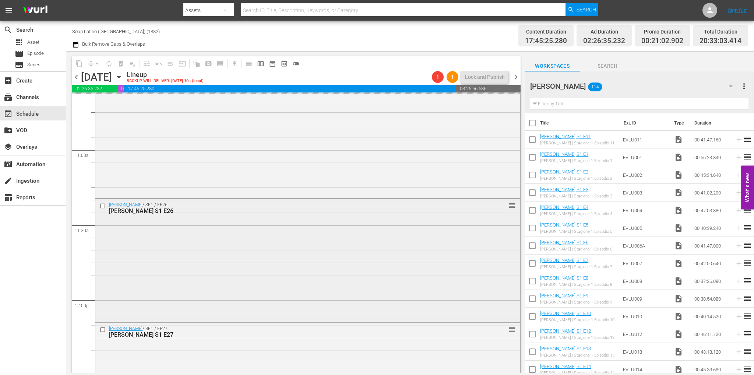
scroll to position [1581, 0]
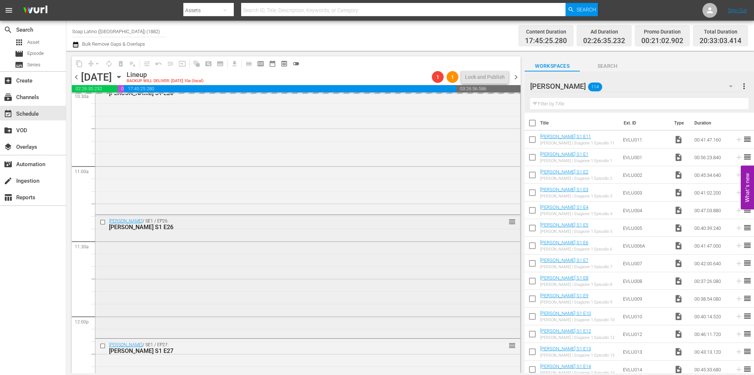
click at [162, 248] on div "Eva Luna / SE1 / EP26: Eva Luna S1 E26 reorder" at bounding box center [307, 276] width 425 height 122
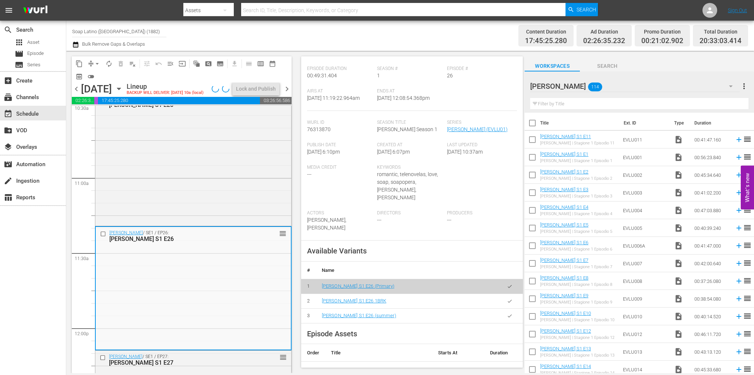
scroll to position [184, 0]
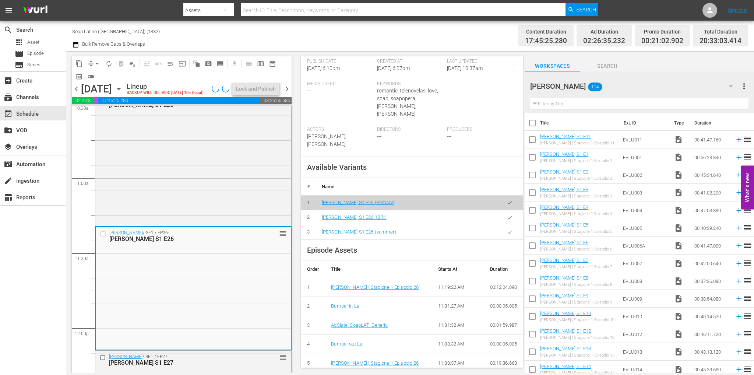
click at [507, 229] on icon "button" at bounding box center [510, 232] width 6 height 6
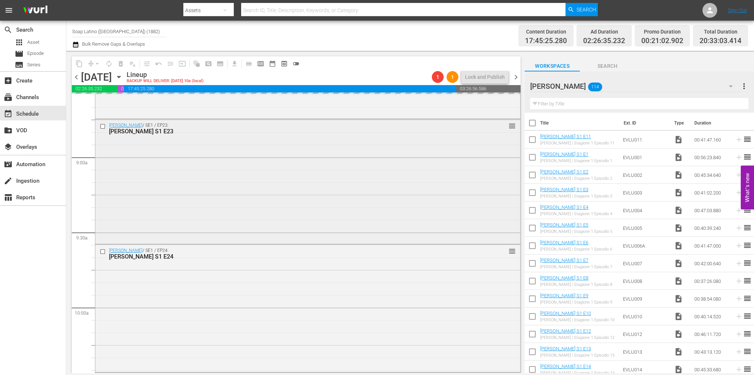
scroll to position [1249, 0]
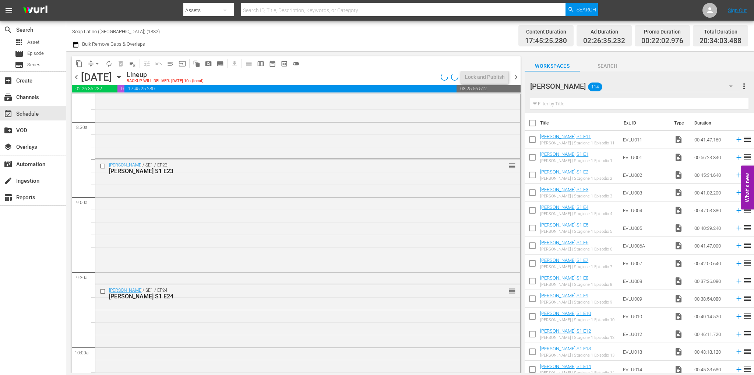
click at [160, 298] on div "Eva Luna S1 E24" at bounding box center [294, 296] width 370 height 7
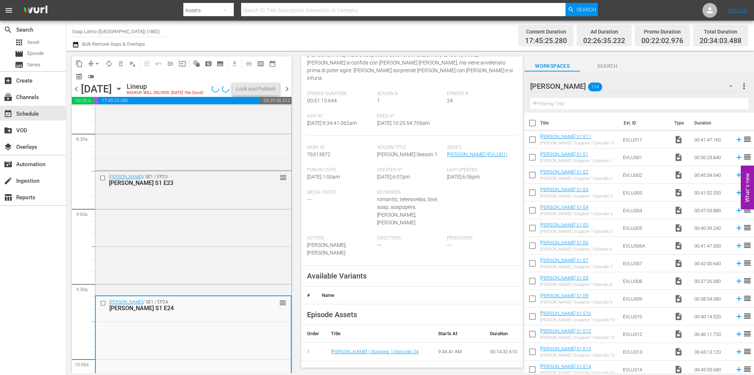
scroll to position [147, 0]
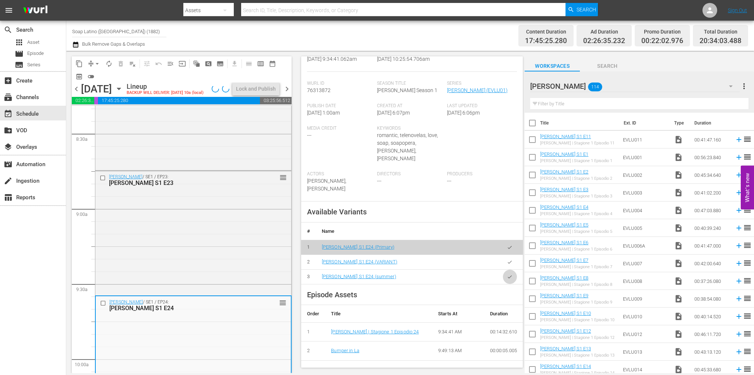
click at [507, 274] on icon "button" at bounding box center [510, 277] width 6 height 6
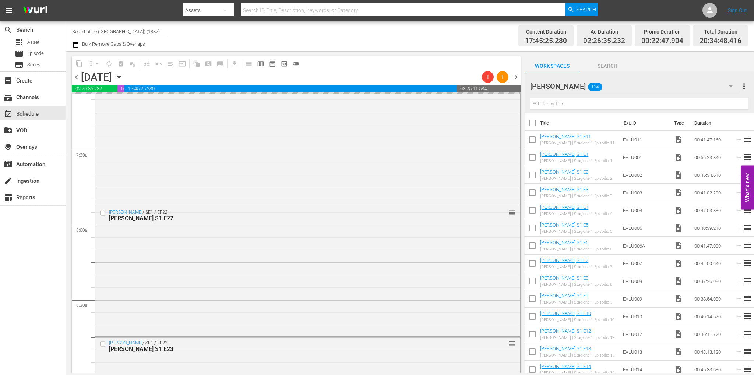
scroll to position [1065, 0]
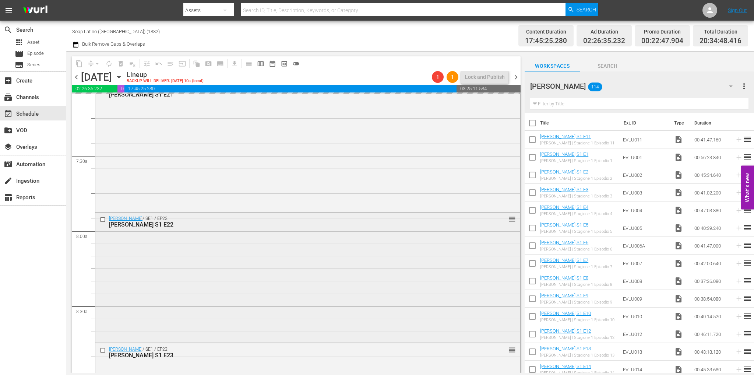
click at [196, 287] on div "Eva Luna / SE1 / EP22: Eva Luna S1 E22 reorder" at bounding box center [307, 277] width 425 height 129
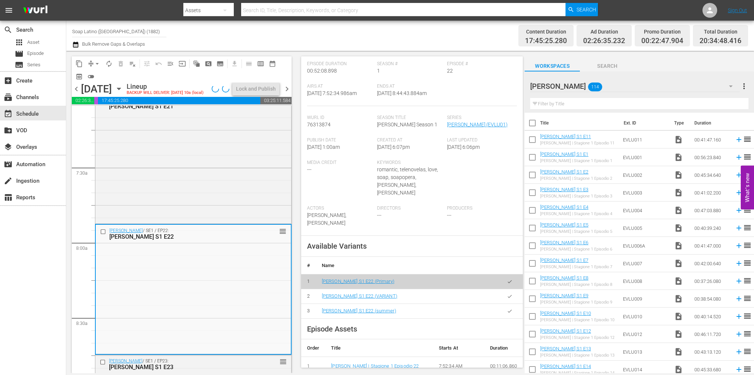
scroll to position [110, 0]
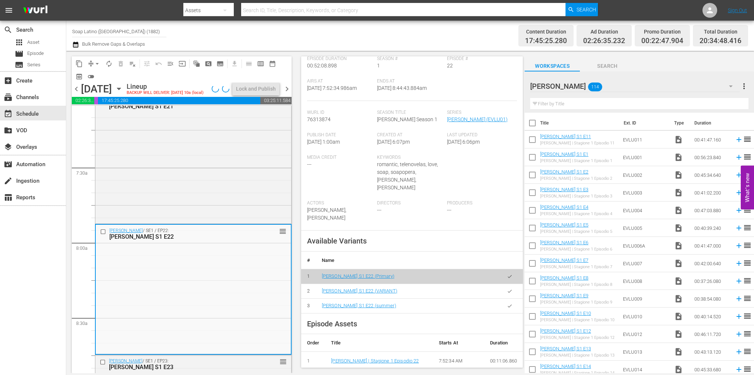
click at [507, 303] on icon "button" at bounding box center [510, 306] width 6 height 6
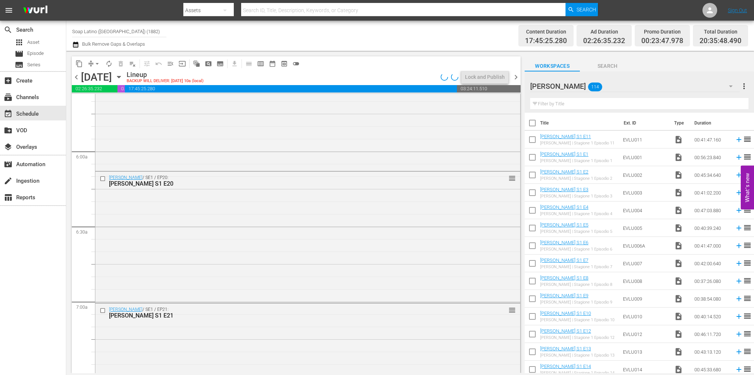
scroll to position [770, 0]
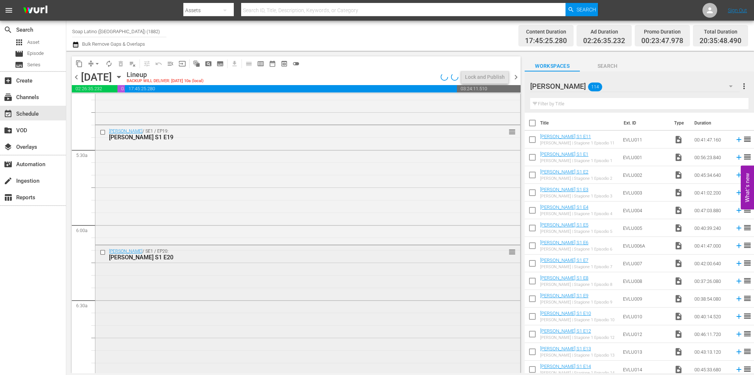
click at [159, 305] on div "Eva Luna / SE1 / EP20: Eva Luna S1 E20 reorder" at bounding box center [307, 310] width 425 height 130
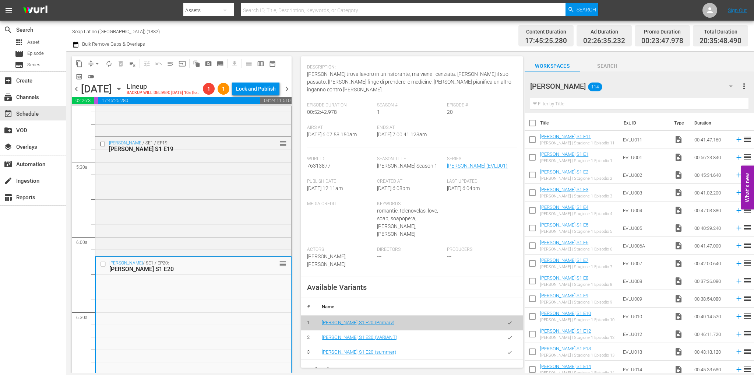
scroll to position [110, 0]
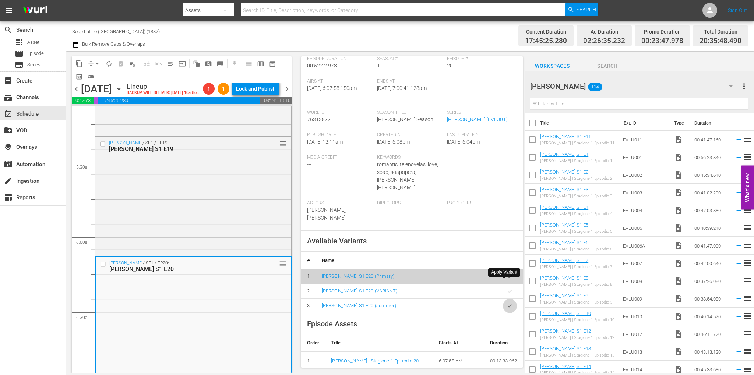
click at [503, 299] on button "button" at bounding box center [510, 306] width 14 height 14
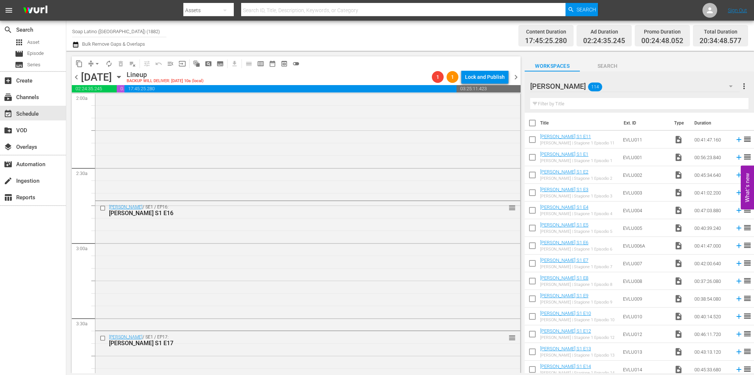
scroll to position [0, 0]
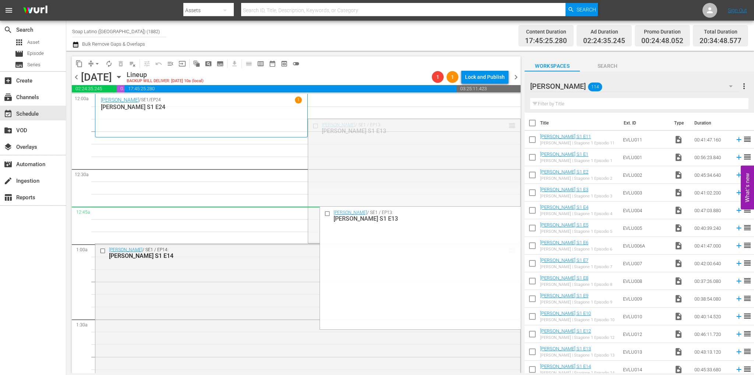
drag, startPoint x: 484, startPoint y: 202, endPoint x: 479, endPoint y: 211, distance: 9.7
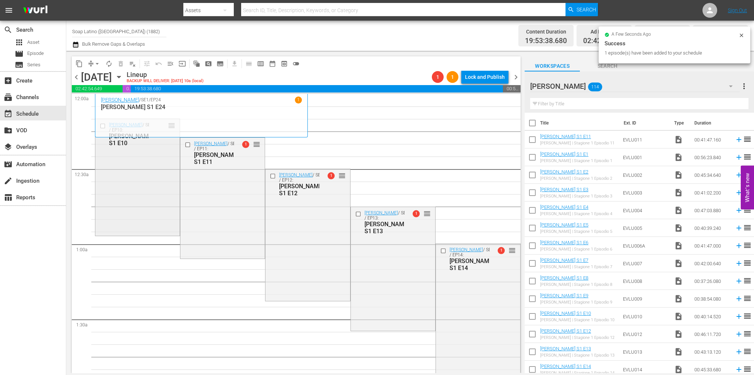
click at [151, 173] on div "Eva Luna / SE1 / EP10: Eva Luna S1 E10 reorder" at bounding box center [137, 176] width 84 height 115
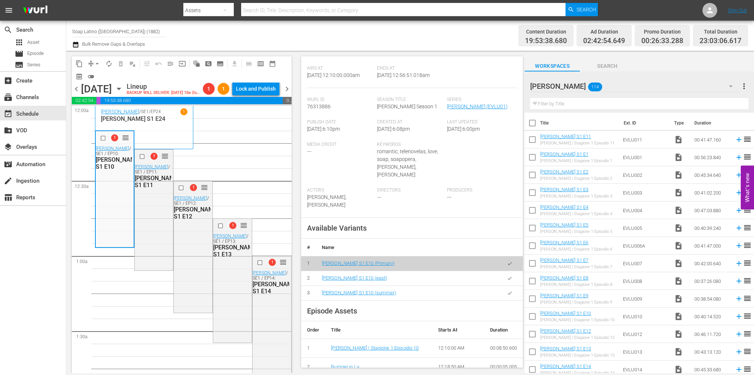
scroll to position [221, 0]
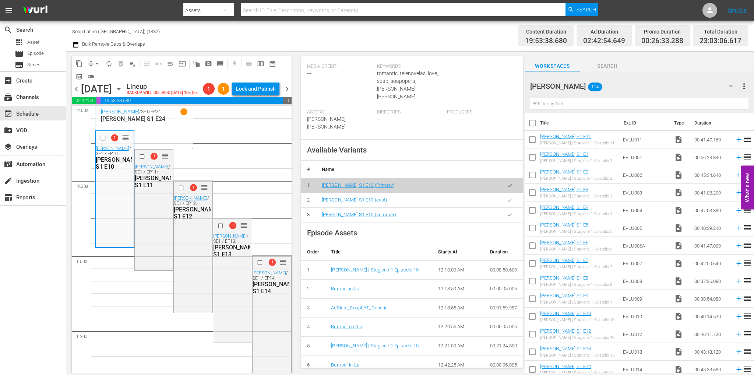
click at [503, 208] on button "button" at bounding box center [510, 215] width 14 height 14
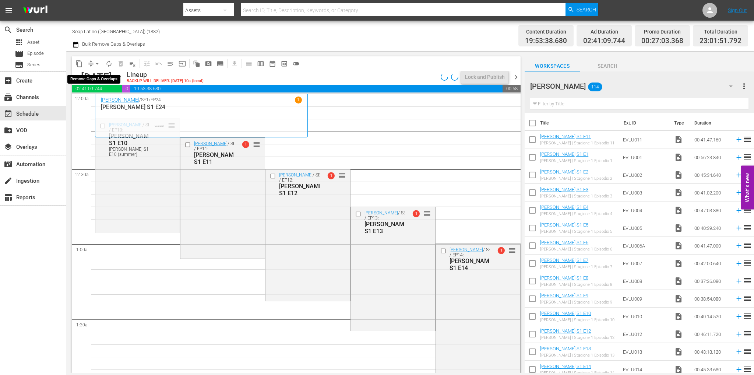
click at [95, 64] on span "arrow_drop_down" at bounding box center [97, 63] width 7 height 7
click at [96, 103] on li "Align to End of Previous Day" at bounding box center [97, 103] width 77 height 12
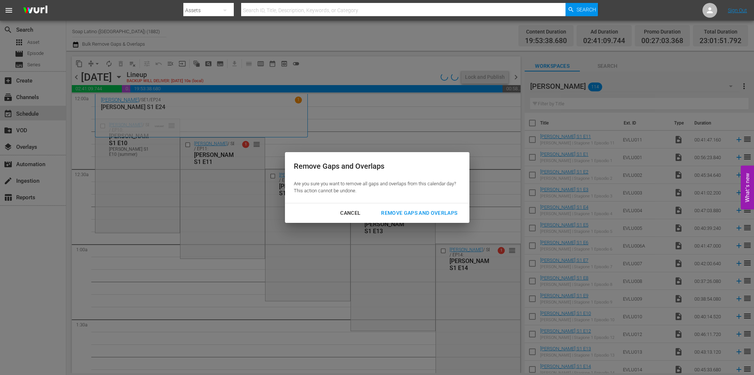
click at [426, 211] on div "Remove Gaps and Overlaps" at bounding box center [419, 212] width 88 height 9
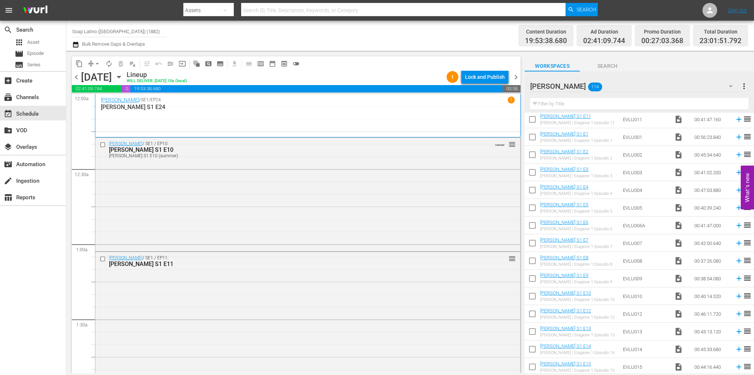
scroll to position [37, 0]
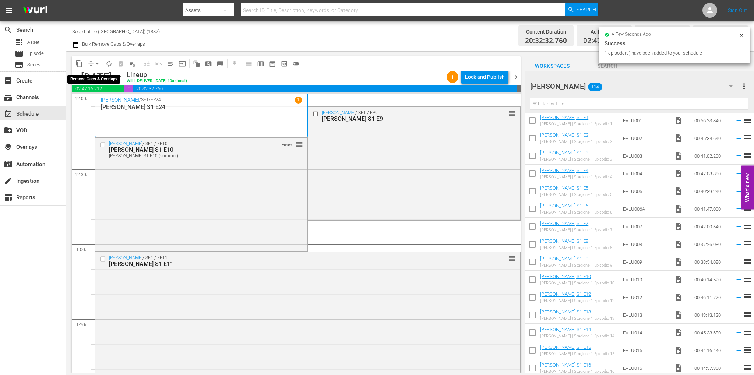
click at [98, 62] on span "arrow_drop_down" at bounding box center [97, 63] width 7 height 7
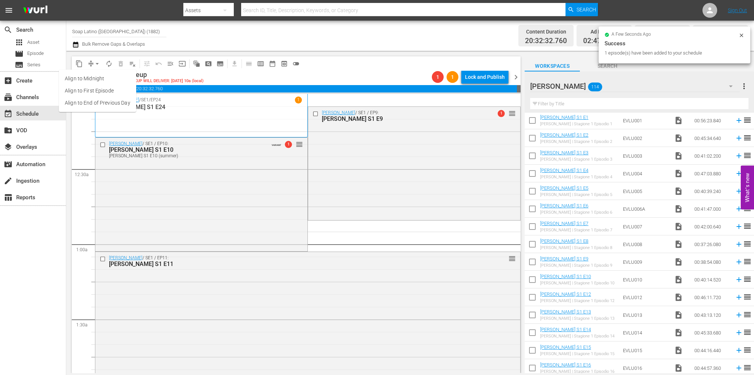
click at [106, 101] on li "Align to End of Previous Day" at bounding box center [97, 103] width 77 height 12
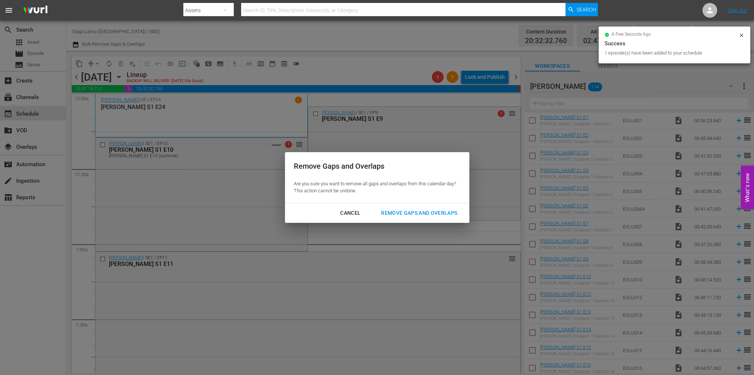
click at [401, 213] on div "Remove Gaps and Overlaps" at bounding box center [419, 212] width 88 height 9
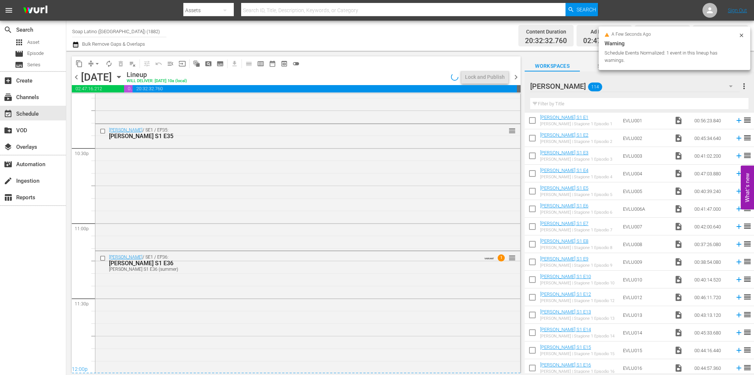
scroll to position [3340, 0]
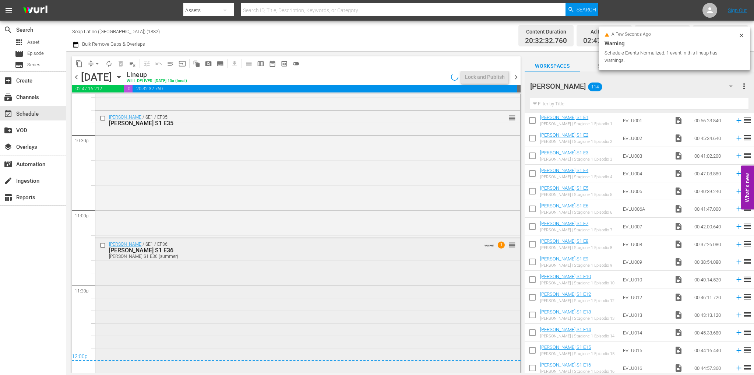
click at [102, 245] on input "checkbox" at bounding box center [104, 245] width 8 height 6
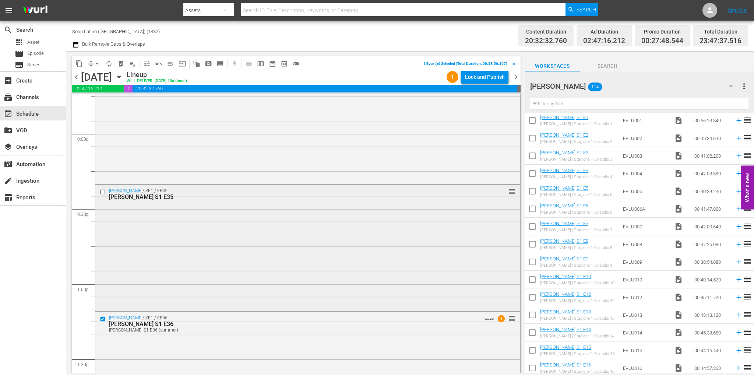
click at [102, 193] on input "checkbox" at bounding box center [104, 192] width 8 height 6
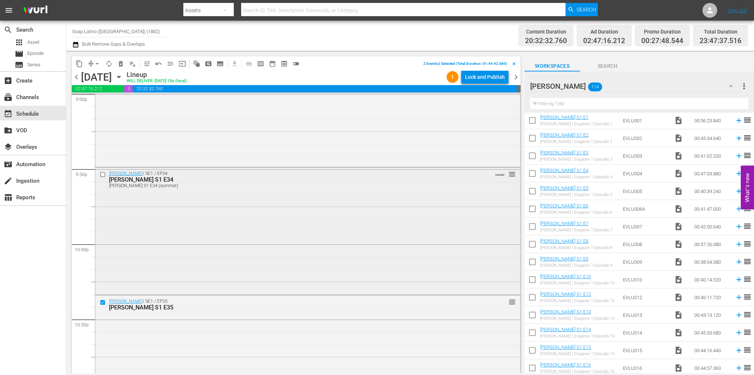
click at [103, 173] on input "checkbox" at bounding box center [104, 175] width 8 height 6
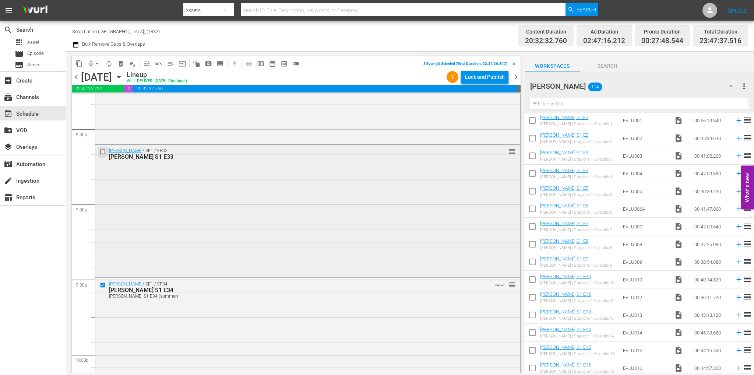
click at [104, 153] on input "checkbox" at bounding box center [104, 152] width 8 height 6
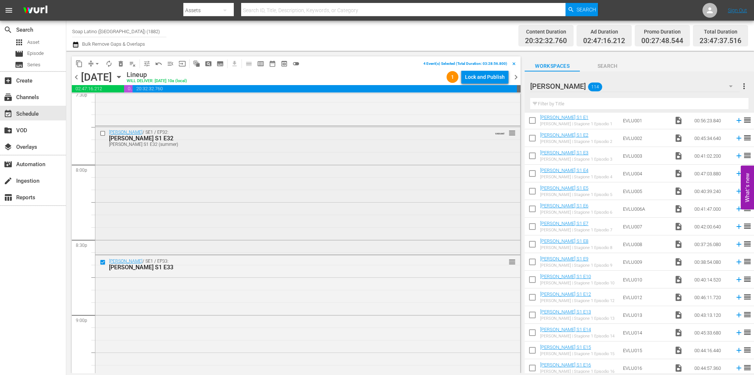
click at [105, 134] on input "checkbox" at bounding box center [104, 133] width 8 height 6
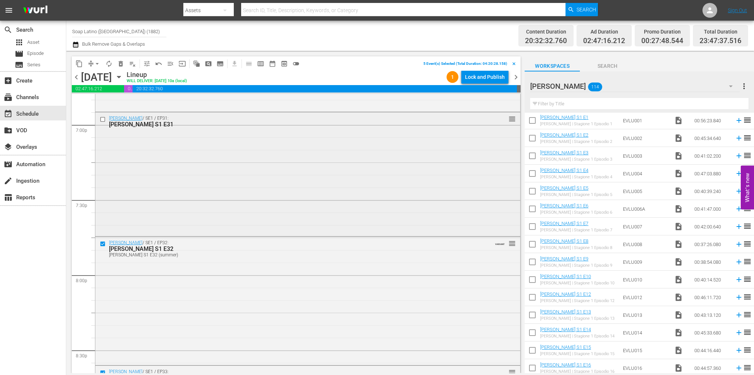
click at [102, 116] on input "checkbox" at bounding box center [104, 119] width 8 height 6
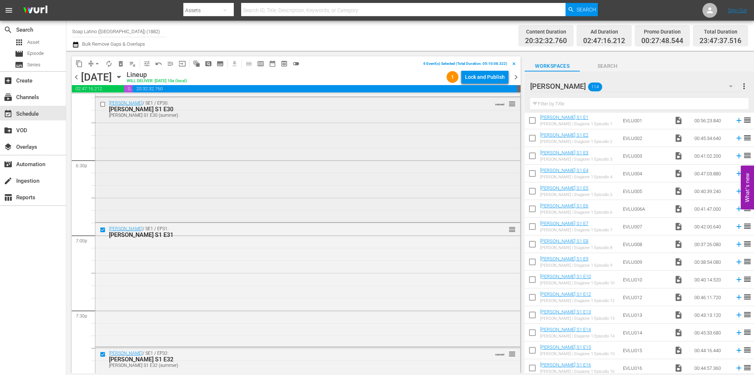
click at [101, 105] on input "checkbox" at bounding box center [104, 104] width 8 height 6
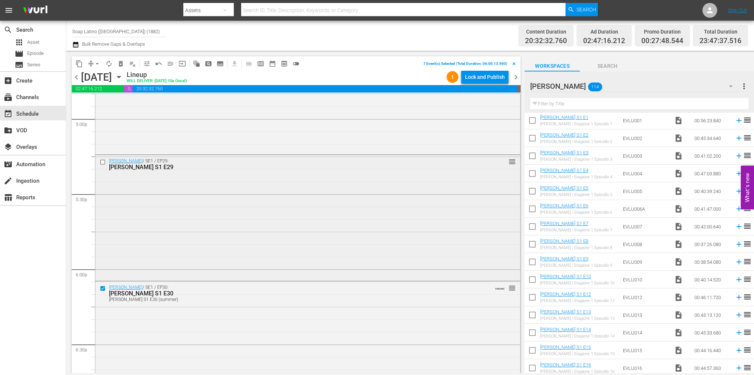
click at [102, 162] on input "checkbox" at bounding box center [104, 162] width 8 height 6
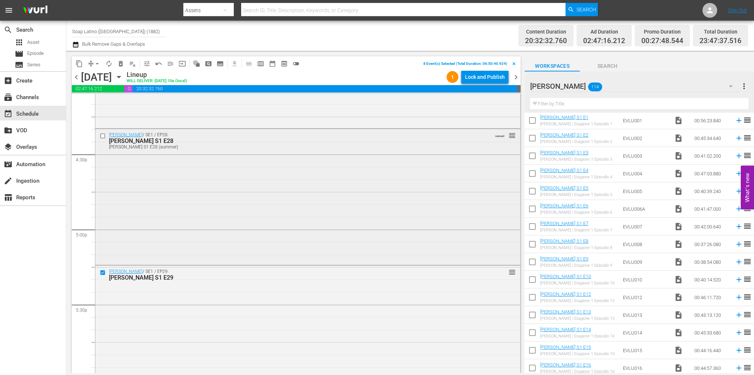
click at [103, 137] on input "checkbox" at bounding box center [104, 136] width 8 height 6
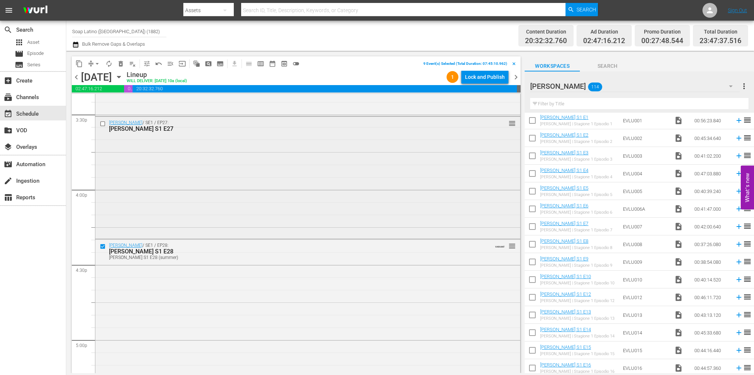
click at [100, 126] on input "checkbox" at bounding box center [104, 124] width 8 height 6
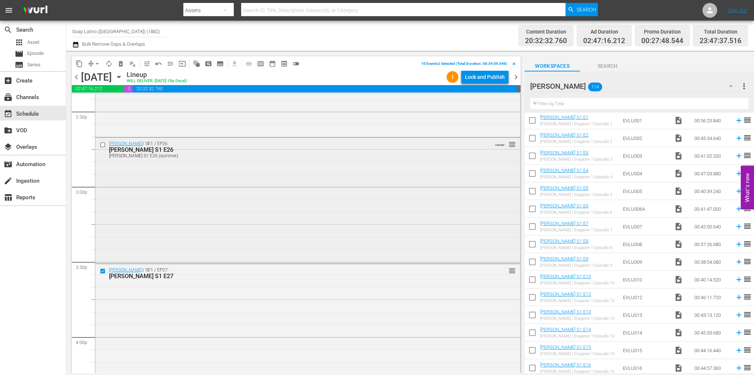
click at [102, 145] on input "checkbox" at bounding box center [104, 144] width 8 height 6
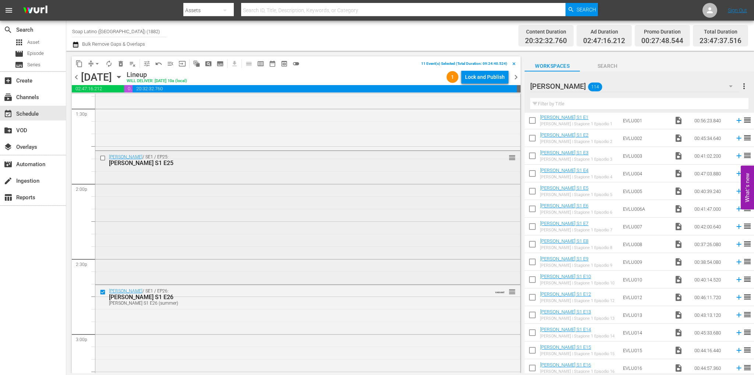
click at [103, 158] on input "checkbox" at bounding box center [104, 158] width 8 height 6
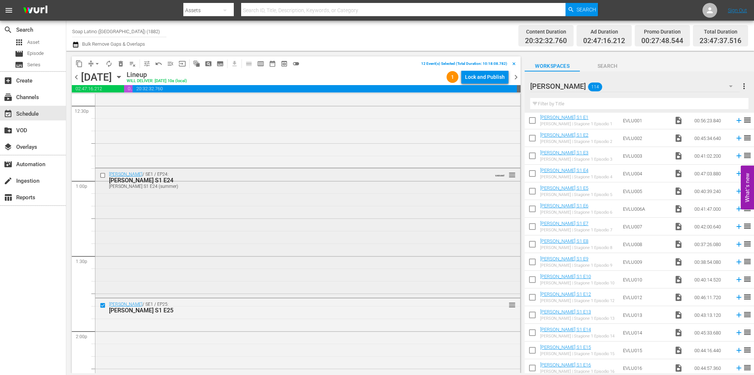
click at [102, 175] on input "checkbox" at bounding box center [104, 175] width 8 height 6
click at [102, 174] on input "checkbox" at bounding box center [104, 175] width 8 height 6
click at [74, 63] on button "content_copy" at bounding box center [79, 64] width 12 height 12
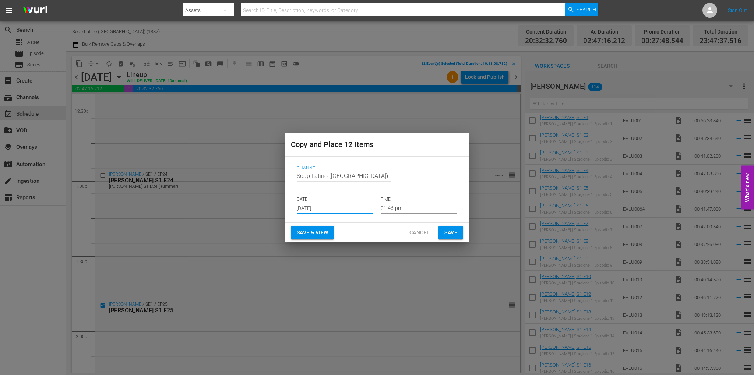
click at [349, 210] on input "Aug 26th 2025" at bounding box center [335, 208] width 77 height 11
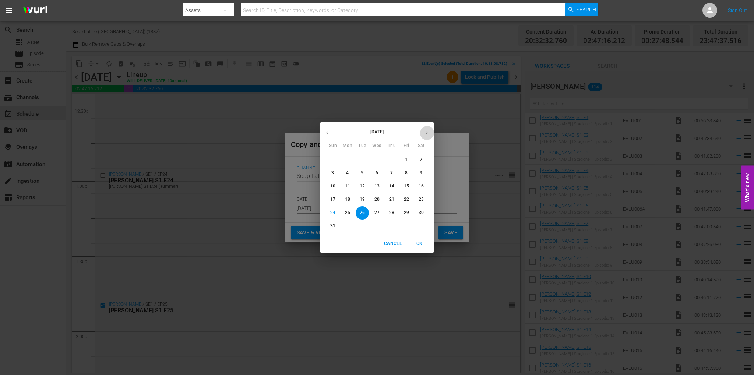
click at [426, 129] on button "button" at bounding box center [427, 133] width 14 height 14
click at [379, 159] on span "3" at bounding box center [377, 160] width 13 height 6
type input "Sep 3rd 2025"
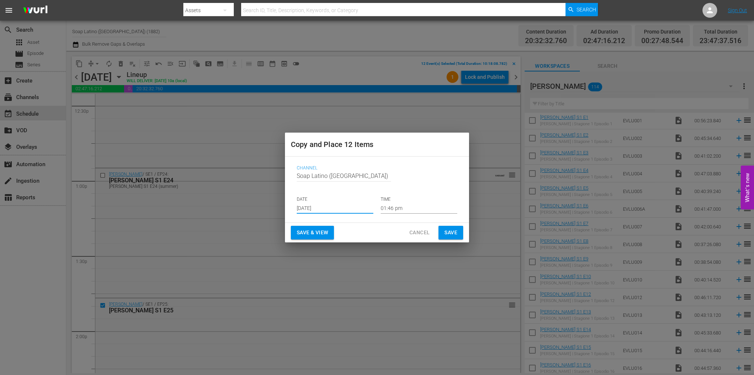
click at [400, 210] on input "01:46 pm" at bounding box center [419, 208] width 77 height 11
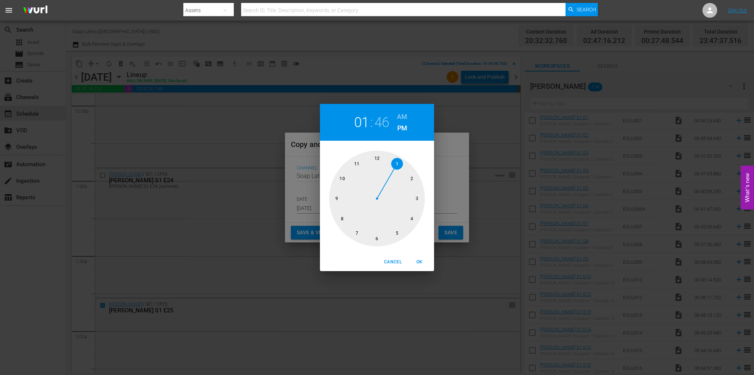
click at [378, 154] on div at bounding box center [377, 199] width 96 height 96
click at [401, 112] on h6 "AM" at bounding box center [402, 117] width 10 height 12
click at [422, 259] on span "OK" at bounding box center [420, 262] width 18 height 8
type input "12:46 am"
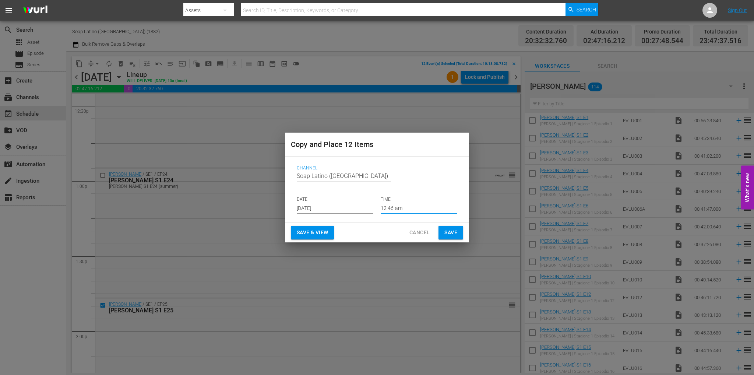
click at [446, 235] on span "Save" at bounding box center [451, 232] width 13 height 9
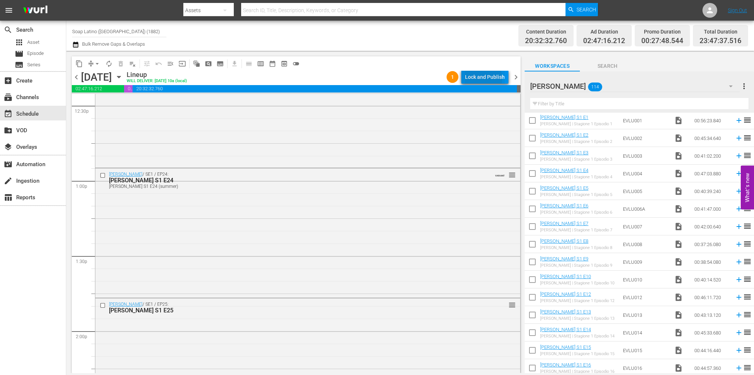
click at [482, 78] on div "Lock and Publish" at bounding box center [485, 76] width 40 height 13
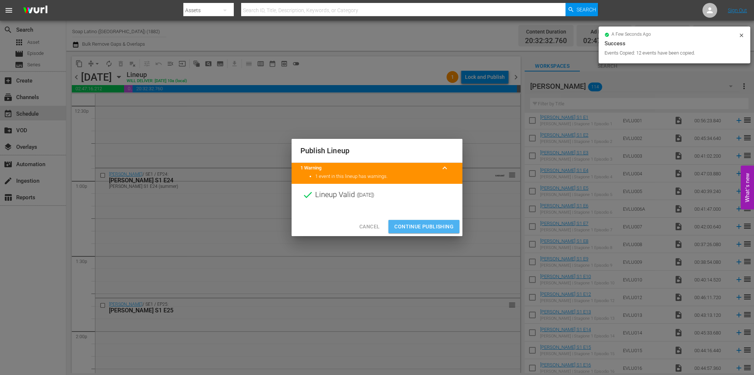
click at [436, 227] on span "Continue Publishing" at bounding box center [423, 226] width 59 height 9
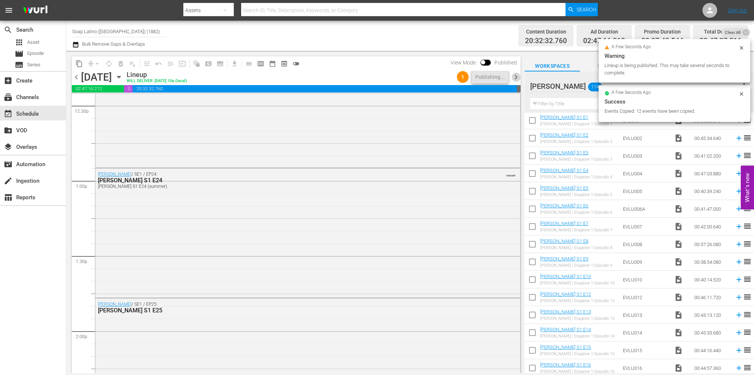
click at [516, 77] on span "chevron_right" at bounding box center [516, 77] width 9 height 9
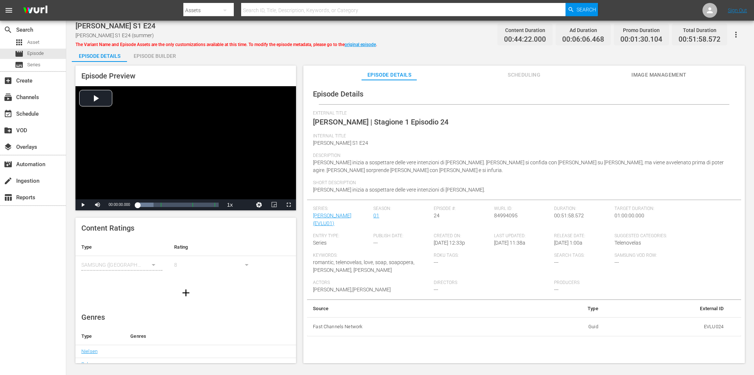
click at [168, 59] on div "Episode Builder" at bounding box center [154, 56] width 55 height 18
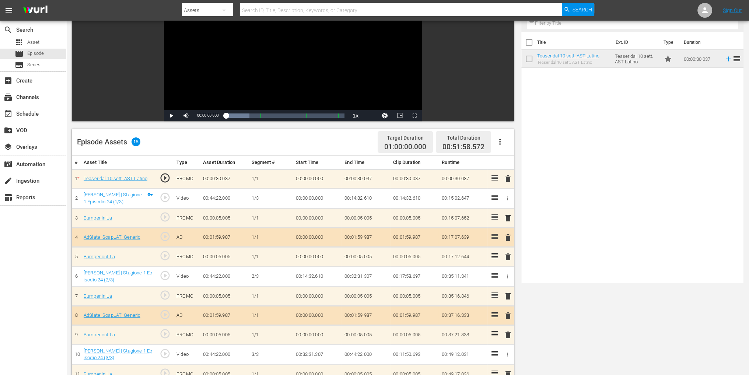
scroll to position [192, 0]
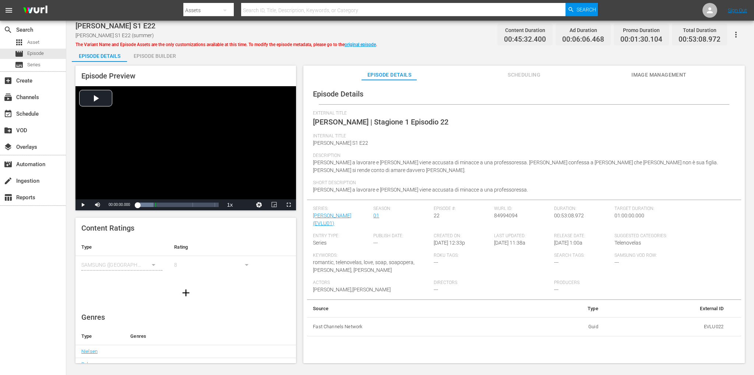
click at [150, 58] on div "Episode Builder" at bounding box center [154, 56] width 55 height 18
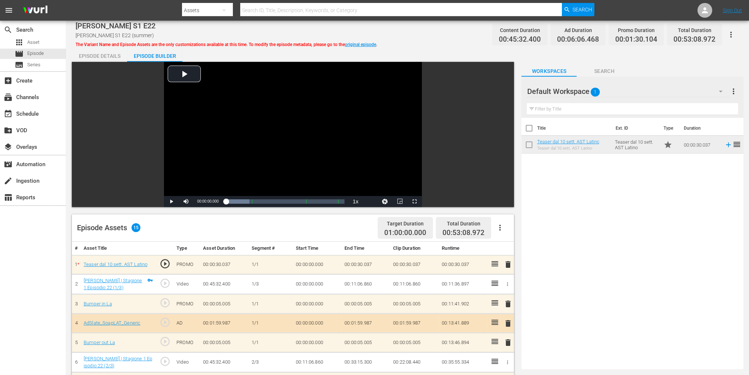
scroll to position [184, 0]
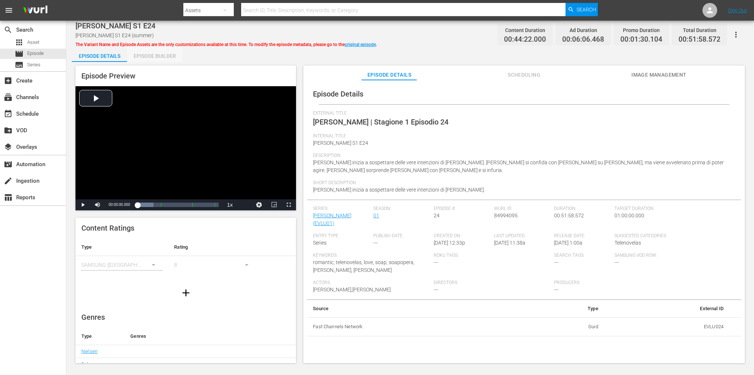
click at [158, 56] on div "Episode Builder" at bounding box center [154, 56] width 55 height 18
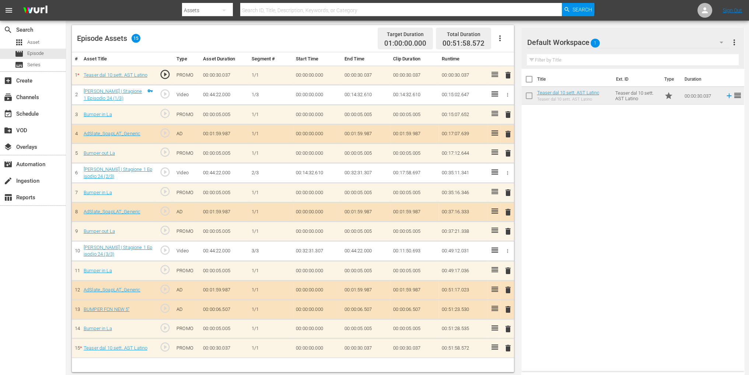
scroll to position [192, 0]
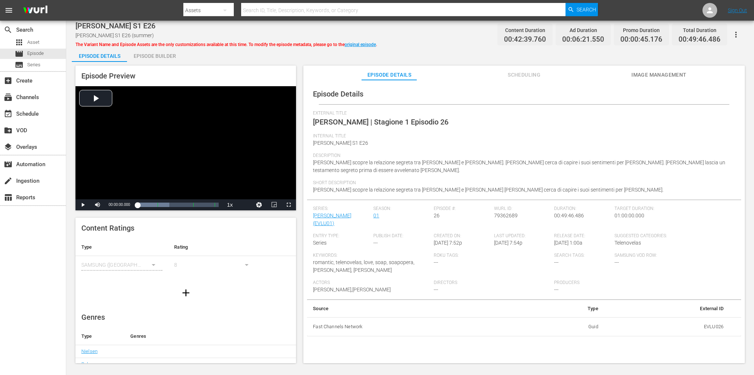
click at [159, 60] on div "Episode Builder" at bounding box center [154, 56] width 55 height 18
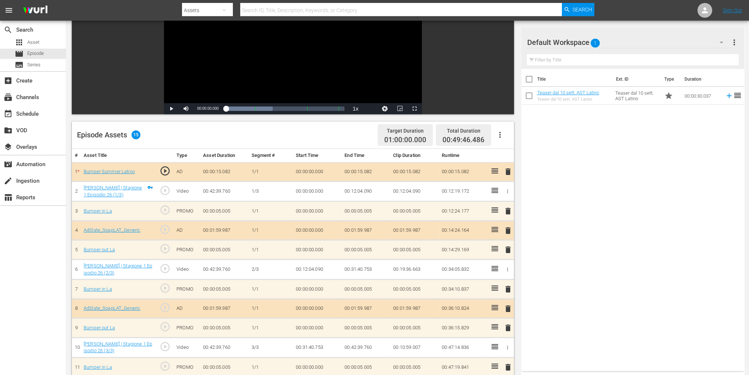
scroll to position [110, 0]
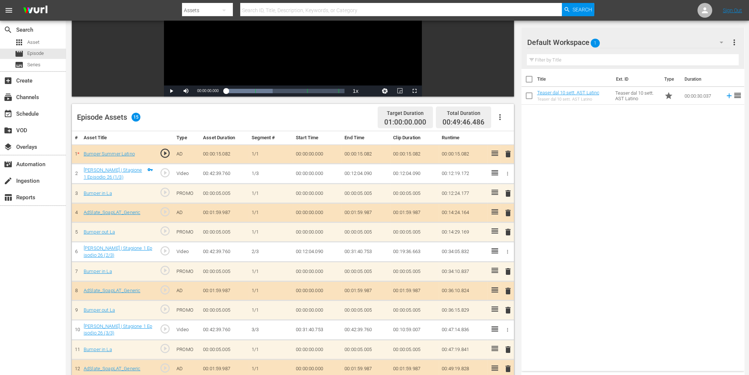
click at [507, 156] on span "delete" at bounding box center [507, 154] width 9 height 9
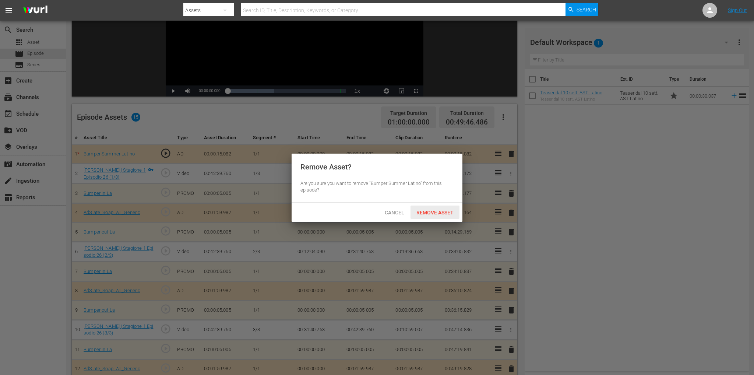
click at [439, 214] on span "Remove Asset" at bounding box center [435, 213] width 49 height 6
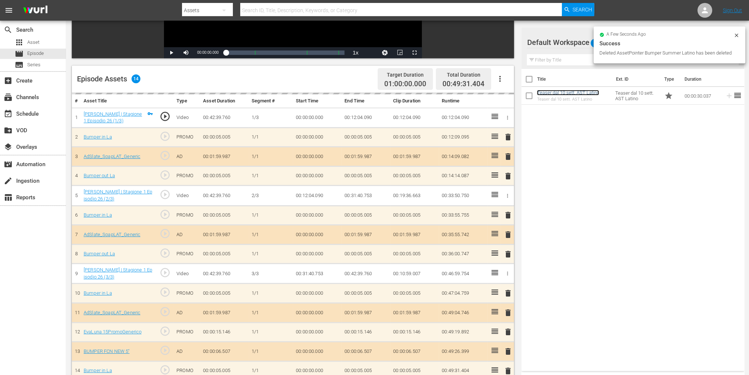
scroll to position [192, 0]
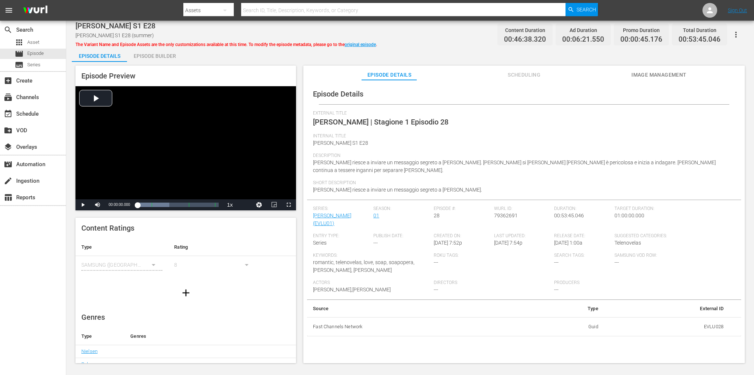
click at [141, 52] on div "Episode Builder" at bounding box center [154, 56] width 55 height 18
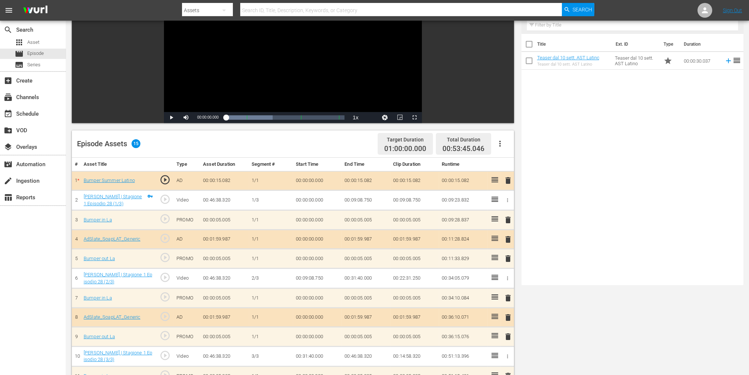
scroll to position [192, 0]
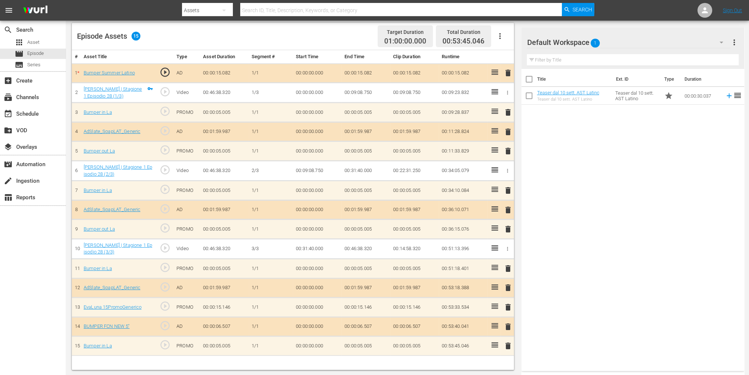
click at [505, 75] on span "delete" at bounding box center [507, 73] width 9 height 9
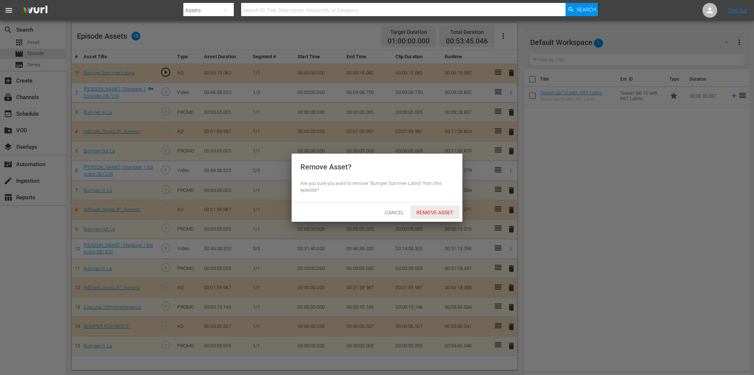
click at [419, 214] on span "Remove Asset" at bounding box center [435, 213] width 49 height 6
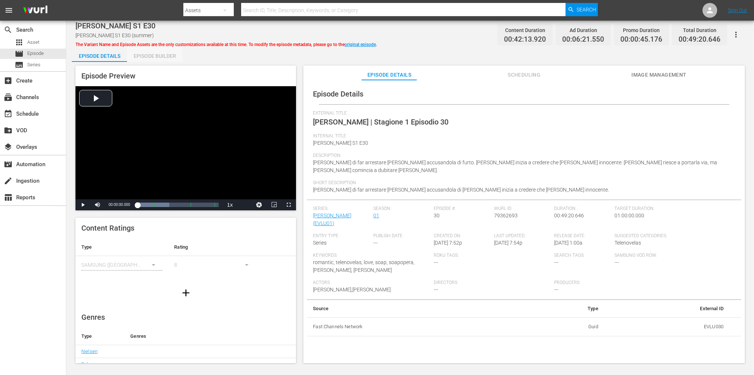
click at [155, 49] on div "Episode Builder" at bounding box center [154, 56] width 55 height 18
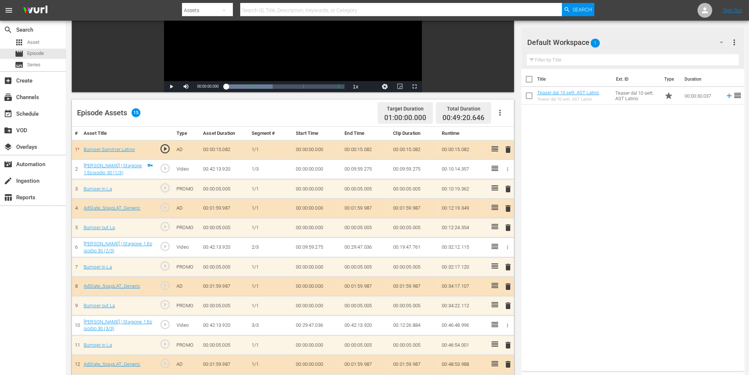
scroll to position [184, 0]
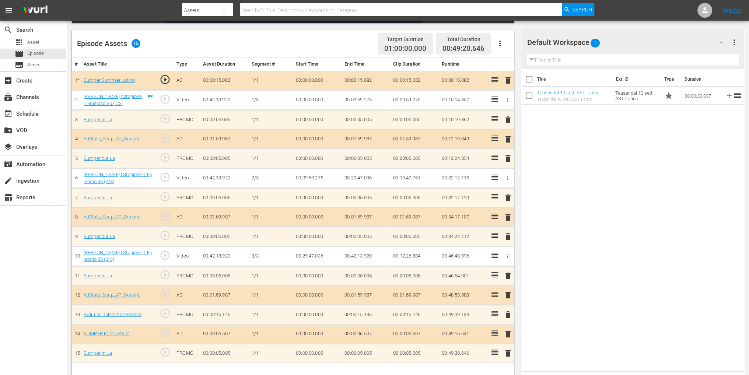
click at [508, 83] on span "delete" at bounding box center [507, 80] width 9 height 9
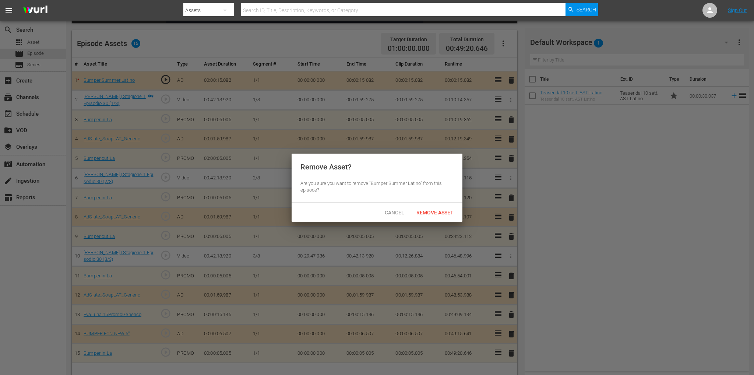
click at [421, 210] on span "Remove Asset" at bounding box center [435, 213] width 49 height 6
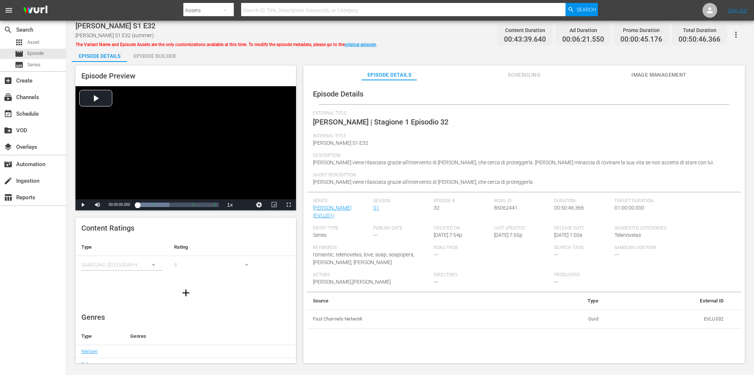
click at [137, 56] on div "Episode Builder" at bounding box center [154, 56] width 55 height 18
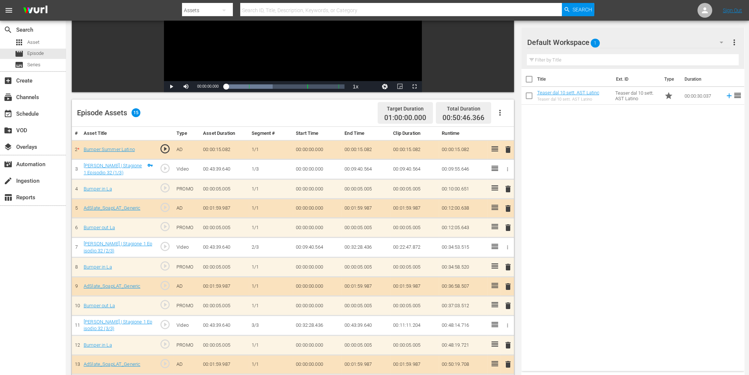
scroll to position [192, 0]
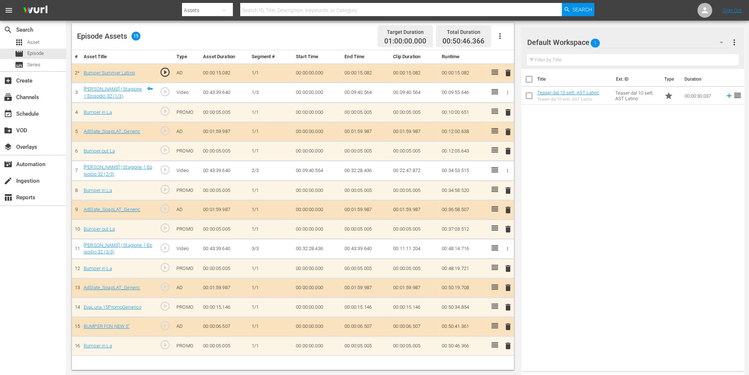
click at [505, 74] on span "delete" at bounding box center [507, 73] width 9 height 9
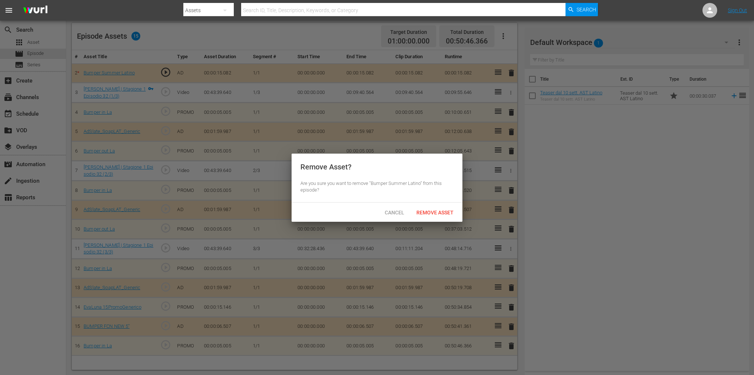
click at [418, 216] on div "Remove Asset" at bounding box center [435, 213] width 49 height 14
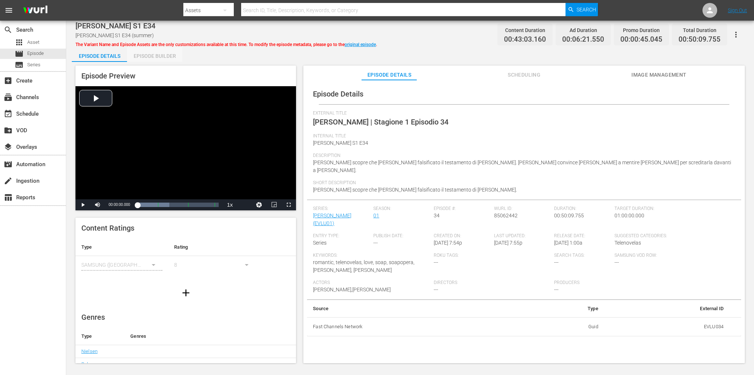
click at [154, 59] on div "Episode Builder" at bounding box center [154, 56] width 55 height 18
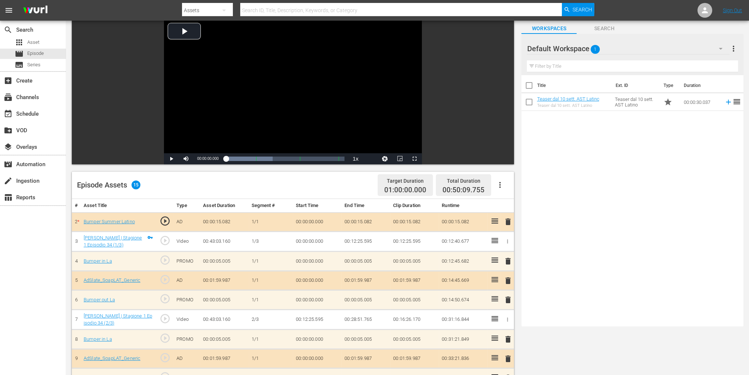
scroll to position [147, 0]
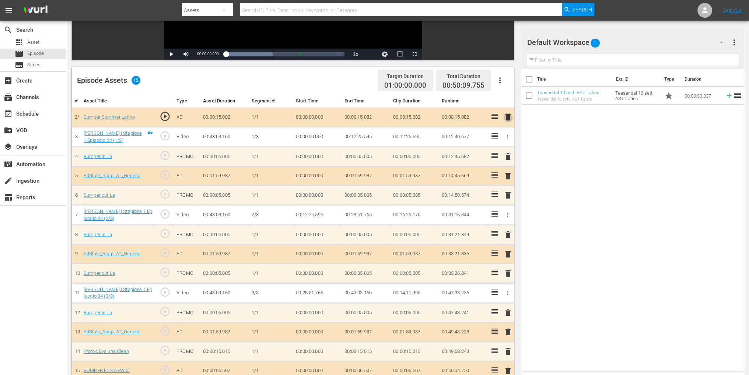
click at [505, 121] on span "delete" at bounding box center [507, 117] width 9 height 9
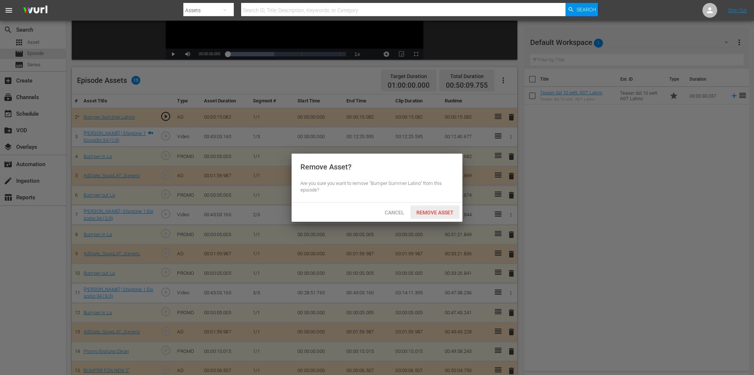
click at [429, 206] on div "Remove Asset" at bounding box center [435, 213] width 49 height 14
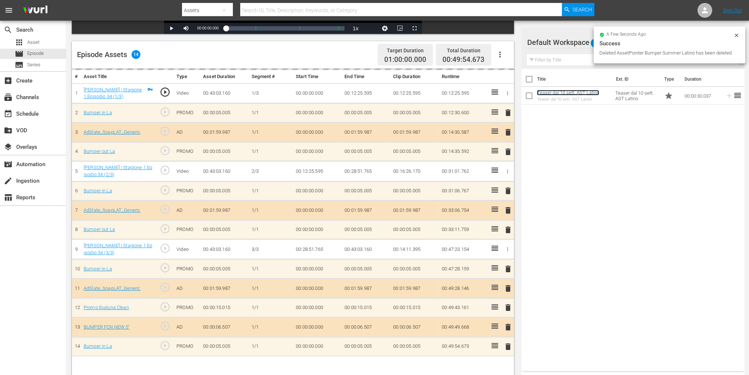
scroll to position [192, 0]
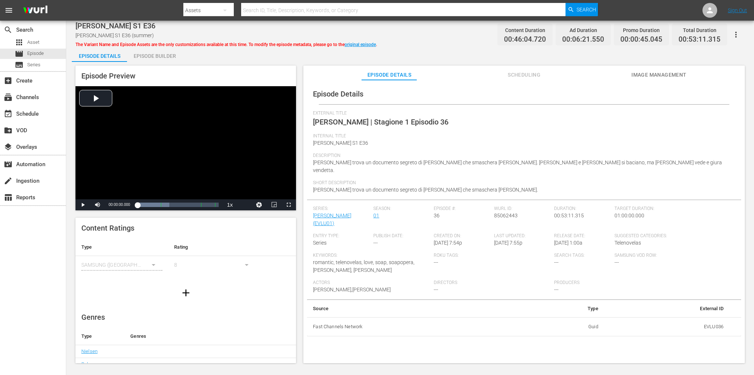
click at [153, 53] on div "Episode Builder" at bounding box center [154, 56] width 55 height 18
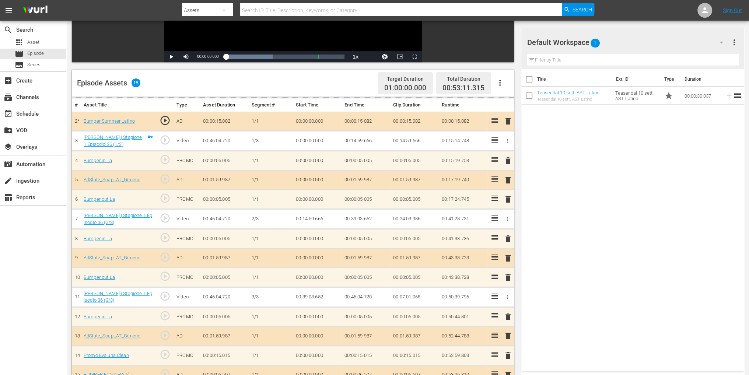
scroll to position [192, 0]
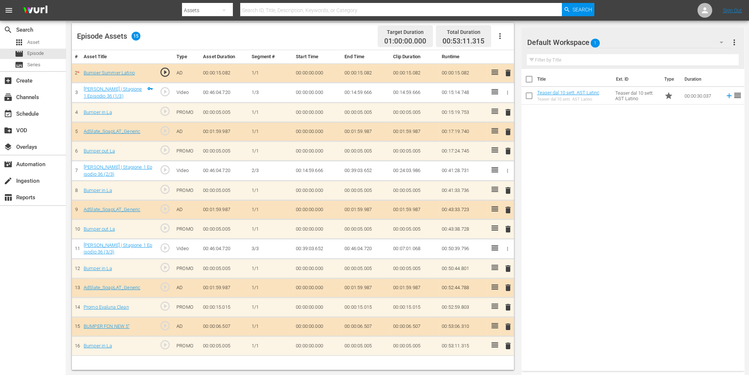
click at [510, 73] on span "delete" at bounding box center [507, 73] width 9 height 9
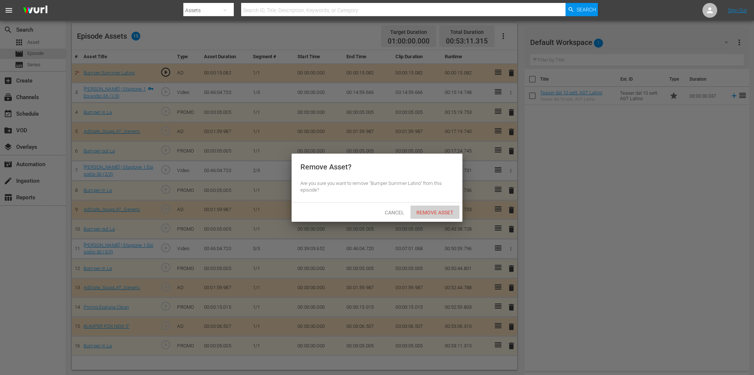
click at [445, 208] on div "Remove Asset" at bounding box center [435, 213] width 49 height 14
